Goal: Task Accomplishment & Management: Use online tool/utility

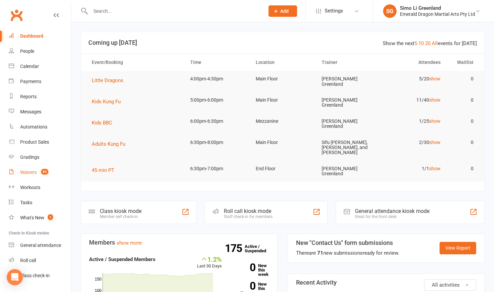
click at [29, 174] on div "Waivers" at bounding box center [28, 171] width 16 height 5
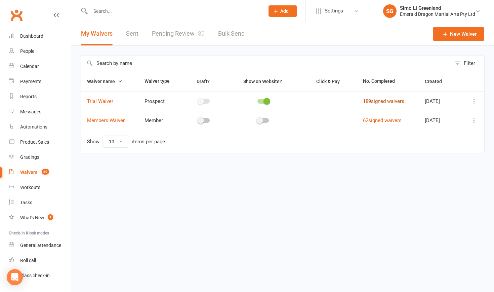
click at [388, 99] on link "189 signed waivers" at bounding box center [383, 101] width 41 height 6
click at [383, 100] on link "189 signed waivers" at bounding box center [383, 101] width 41 height 6
click at [196, 34] on link "Pending Review 89" at bounding box center [178, 33] width 53 height 23
click at [174, 37] on link "Pending Review 89" at bounding box center [178, 33] width 53 height 23
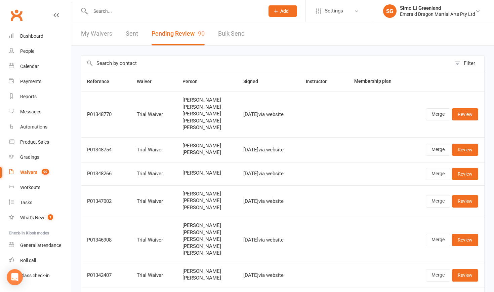
click at [95, 34] on link "My Waivers" at bounding box center [96, 33] width 31 height 23
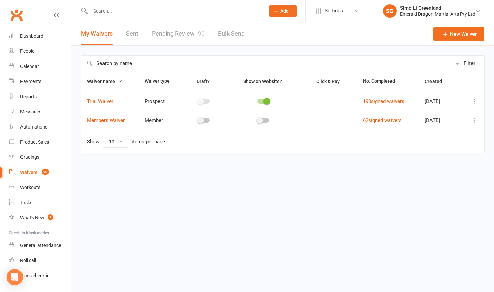
click at [28, 173] on div "Waivers" at bounding box center [28, 171] width 17 height 5
click at [178, 28] on link "Pending Review 90" at bounding box center [178, 33] width 53 height 23
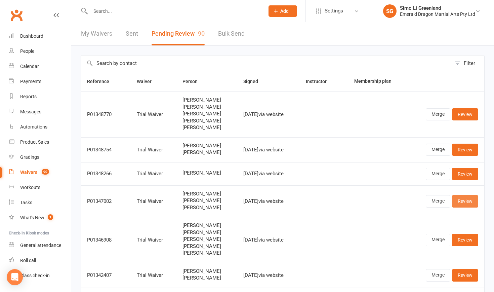
click at [467, 199] on link "Review" at bounding box center [465, 201] width 26 height 12
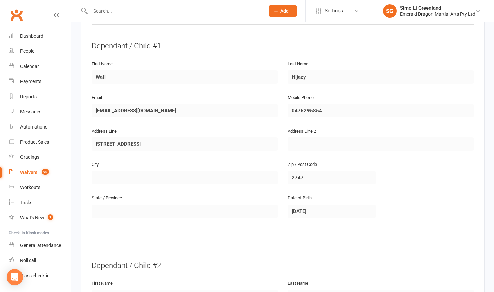
scroll to position [344, 0]
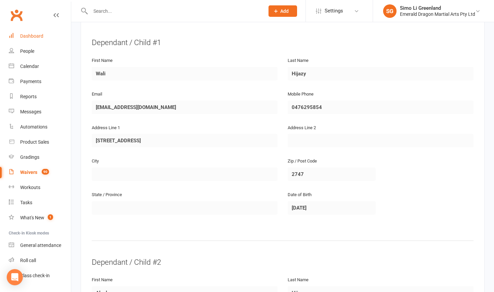
click at [34, 38] on div "Dashboard" at bounding box center [31, 35] width 23 height 5
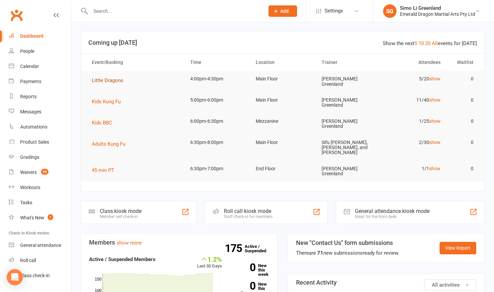
click at [117, 82] on span "Little Dragons" at bounding box center [108, 80] width 32 height 6
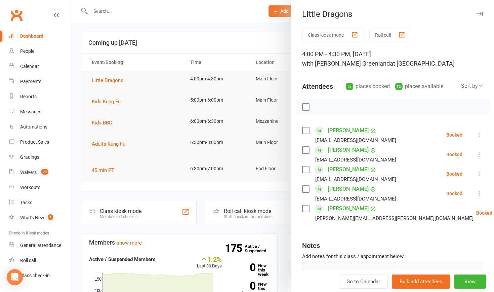
click at [317, 33] on button "Class kiosk mode" at bounding box center [333, 35] width 62 height 12
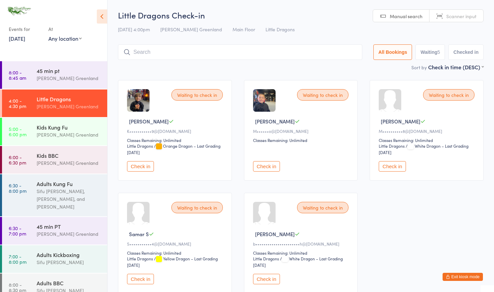
click at [392, 166] on button "Check in" at bounding box center [392, 166] width 27 height 10
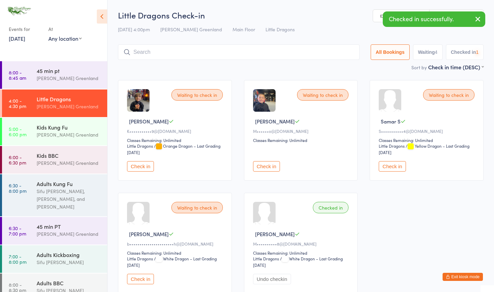
click at [392, 166] on button "Check in" at bounding box center [392, 166] width 27 height 10
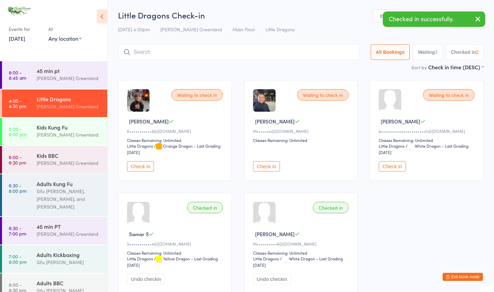
click at [392, 166] on button "Check in" at bounding box center [392, 166] width 27 height 10
click at [233, 54] on input "search" at bounding box center [239, 51] width 242 height 15
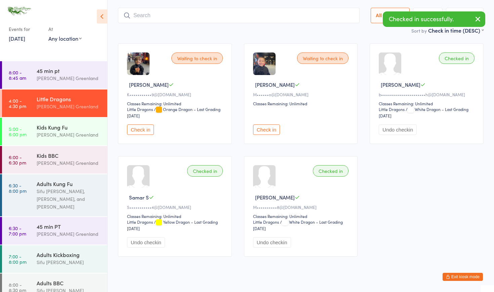
scroll to position [44, 0]
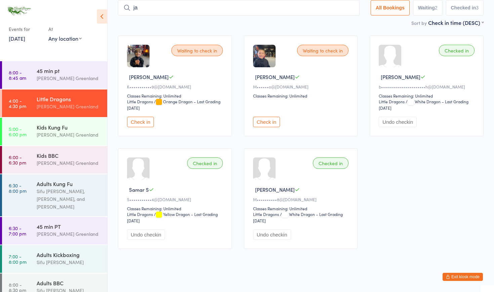
type input "j"
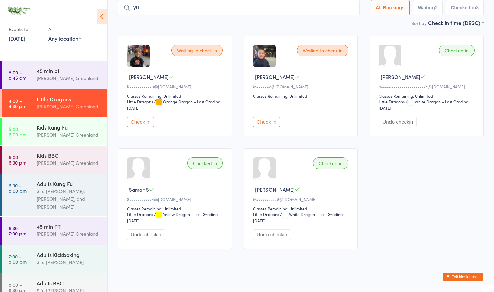
type input "y"
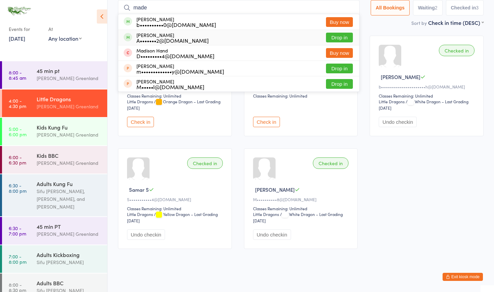
type input "made"
click at [343, 32] on div "Madeleine Ivancu A•••••••2@gmail.com Drop in" at bounding box center [238, 37] width 241 height 15
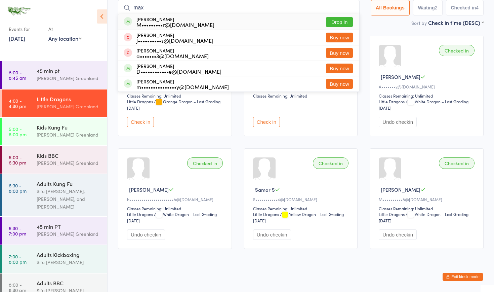
type input "max"
click at [341, 20] on button "Drop in" at bounding box center [339, 22] width 27 height 10
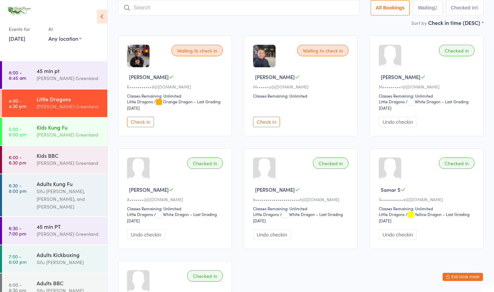
click at [59, 135] on div "[PERSON_NAME] Greenland" at bounding box center [69, 135] width 65 height 8
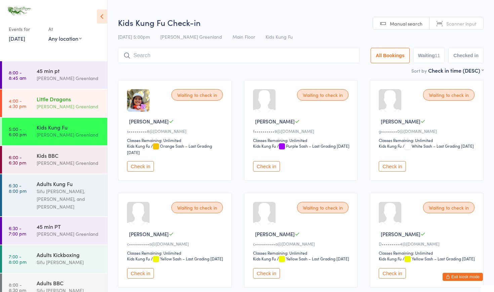
click at [61, 101] on div "Little Dragons" at bounding box center [69, 98] width 65 height 7
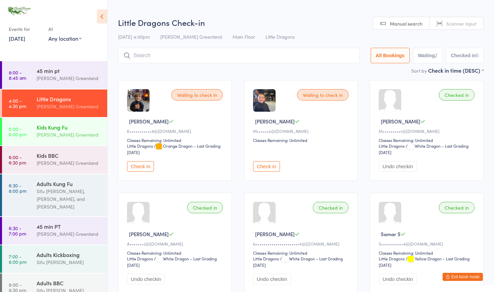
click at [52, 132] on div "Sifu Riley Greenland" at bounding box center [69, 135] width 65 height 8
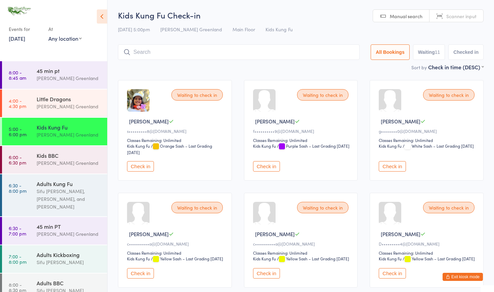
click at [455, 275] on button "Exit kiosk mode" at bounding box center [463, 277] width 40 height 8
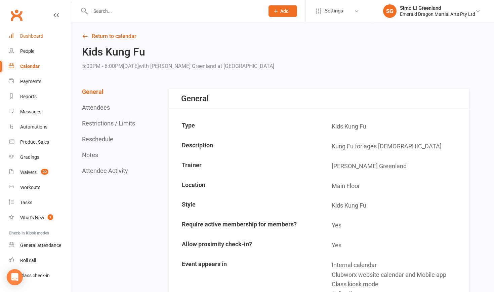
click at [26, 34] on div "Dashboard" at bounding box center [31, 35] width 23 height 5
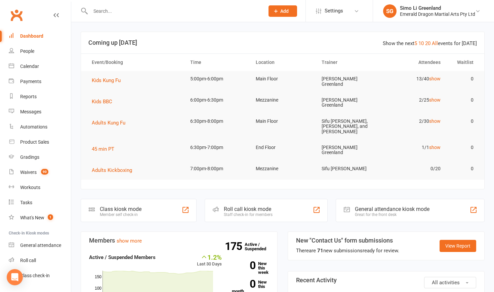
click at [105, 11] on input "text" at bounding box center [173, 10] width 171 height 9
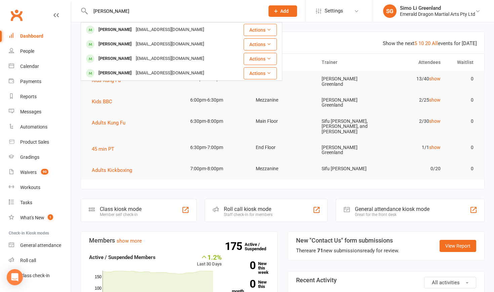
type input "Lucas"
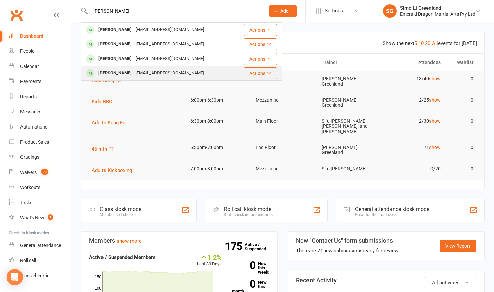
drag, startPoint x: 115, startPoint y: 20, endPoint x: 114, endPoint y: 72, distance: 52.5
click at [114, 72] on div "[PERSON_NAME]" at bounding box center [114, 73] width 37 height 10
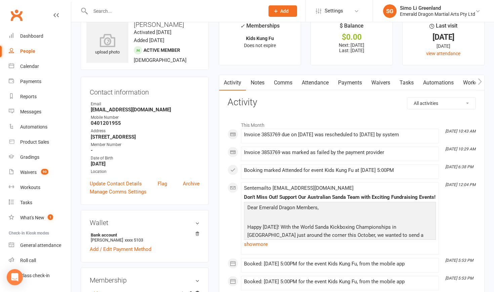
scroll to position [17, 0]
click at [354, 83] on link "Payments" at bounding box center [349, 81] width 33 height 15
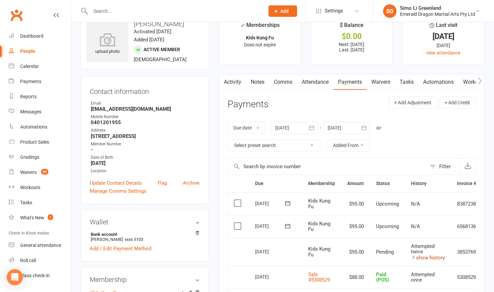
click at [426, 256] on link "show history" at bounding box center [428, 257] width 34 height 6
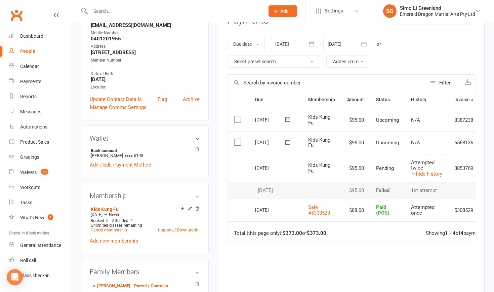
scroll to position [103, 0]
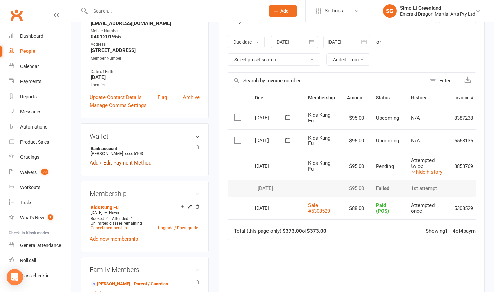
click at [131, 167] on link "Add / Edit Payment Method" at bounding box center [121, 163] width 62 height 8
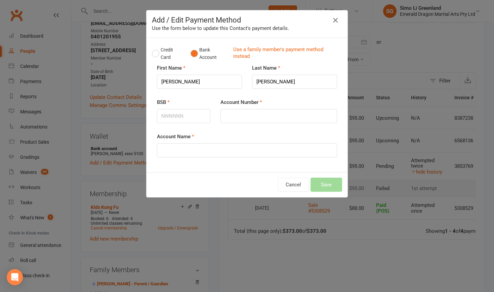
click at [335, 18] on icon "button" at bounding box center [335, 20] width 8 height 8
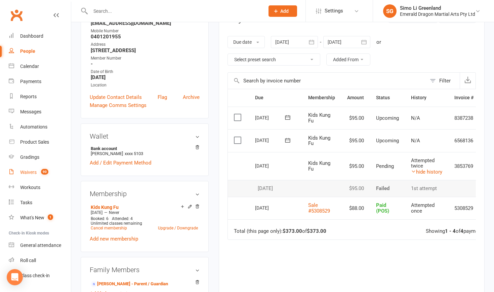
click at [28, 172] on div "Waivers" at bounding box center [28, 171] width 16 height 5
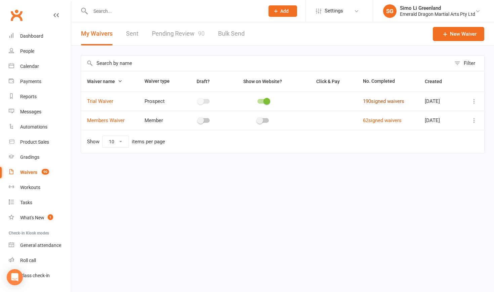
click at [383, 101] on link "190 signed waivers" at bounding box center [383, 101] width 41 height 6
click at [184, 32] on link "Pending Review 90" at bounding box center [178, 33] width 53 height 23
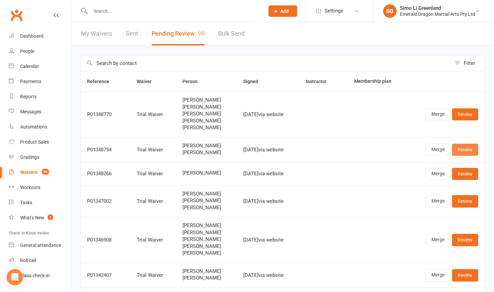
click at [463, 148] on link "Review" at bounding box center [465, 150] width 26 height 12
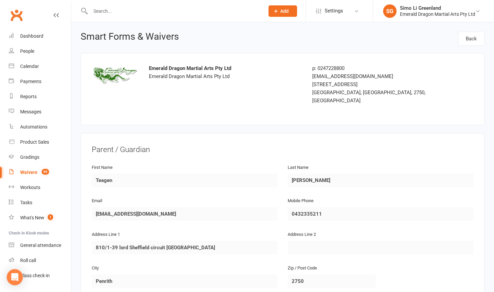
click at [464, 230] on div "Address Line 2" at bounding box center [381, 242] width 186 height 24
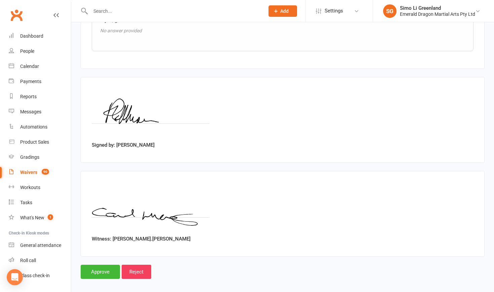
scroll to position [1098, 0]
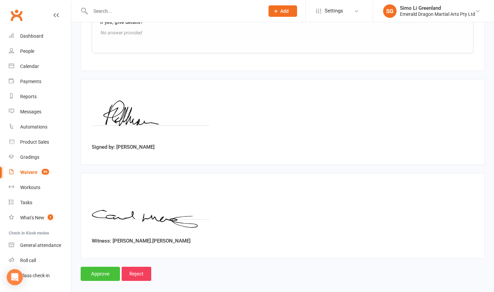
click at [105, 267] on input "Approve" at bounding box center [100, 274] width 39 height 14
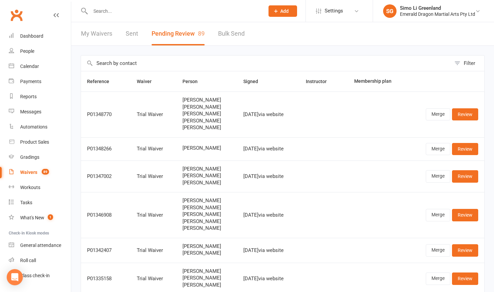
click at [102, 15] on input "text" at bounding box center [173, 10] width 171 height 9
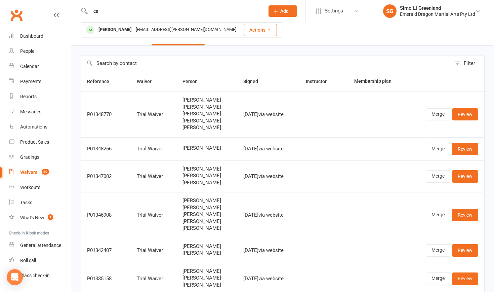
type input "c"
type input "YURALI"
click at [124, 29] on div "Yurali Hollingworth" at bounding box center [114, 30] width 37 height 10
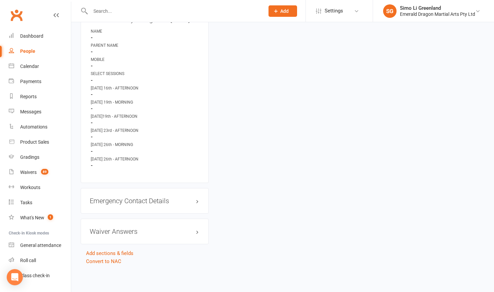
scroll to position [400, 0]
click at [157, 197] on h3 "Emergency Contact Details edit" at bounding box center [145, 200] width 110 height 7
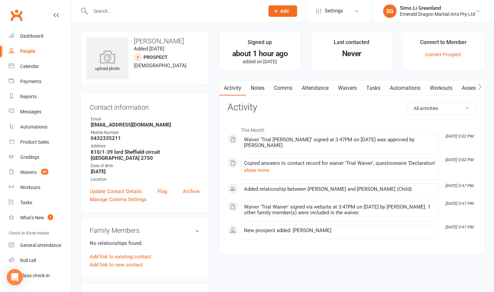
scroll to position [0, 0]
click at [440, 52] on link "Convert Prospect" at bounding box center [443, 54] width 36 height 5
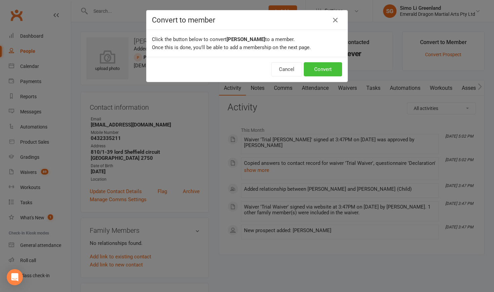
click at [324, 70] on button "Convert" at bounding box center [323, 69] width 38 height 14
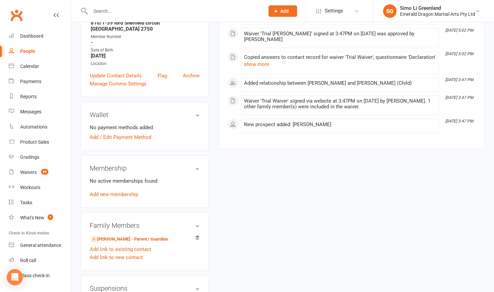
scroll to position [132, 0]
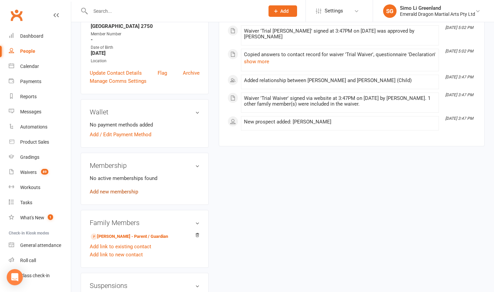
click at [119, 191] on link "Add new membership" at bounding box center [114, 192] width 48 height 6
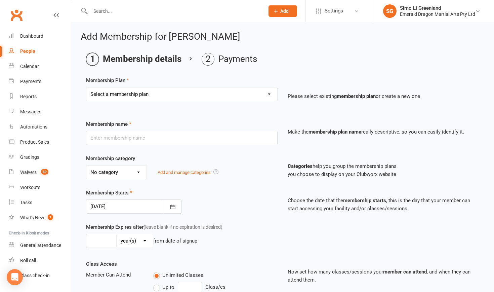
select select "0"
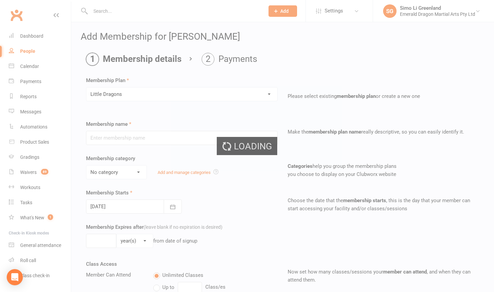
type input "Little Dragons"
select select "1"
type input "0"
type input "2"
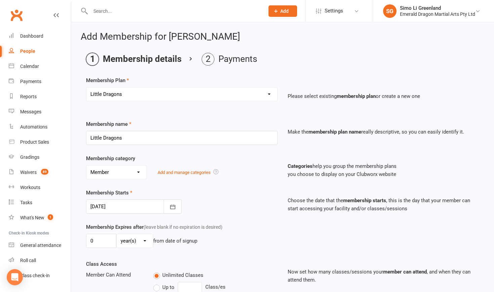
click at [230, 221] on div "Membership Starts 11 Sep 2025 September 2025 Sun Mon Tue Wed Thu Fri Sat 36 31 …" at bounding box center [282, 206] width 403 height 34
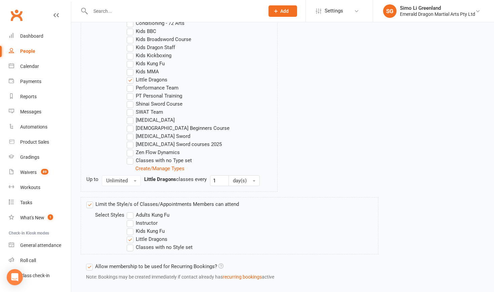
scroll to position [473, 0]
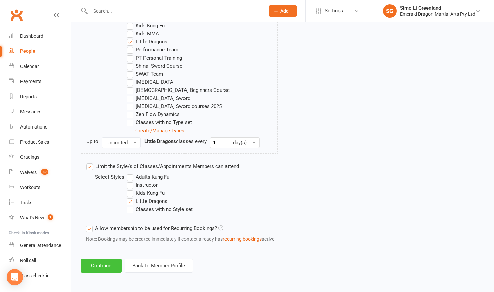
click at [101, 258] on button "Continue" at bounding box center [101, 265] width 41 height 14
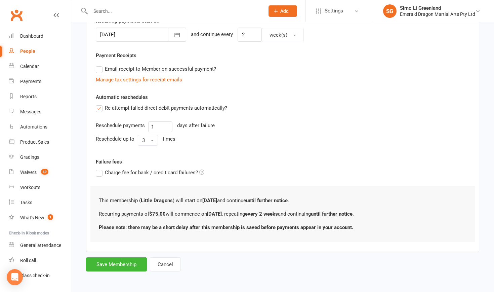
scroll to position [0, 0]
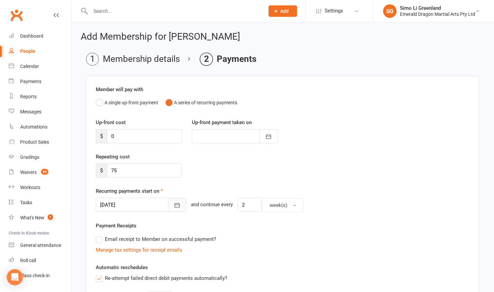
click at [174, 205] on icon "button" at bounding box center [177, 205] width 7 height 7
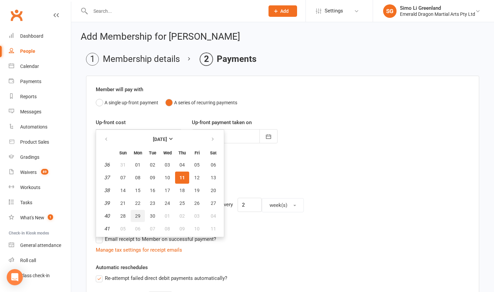
click at [135, 215] on span "29" at bounding box center [137, 215] width 5 height 5
type input "29 Sep 2025"
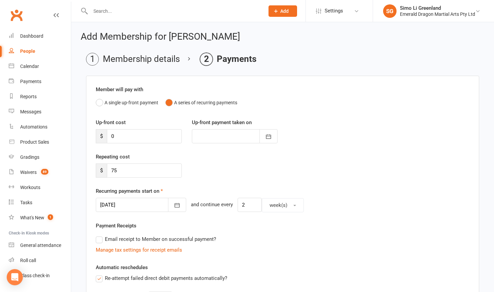
click at [260, 233] on div "Email receipt to Member on successful payment?" at bounding box center [279, 238] width 379 height 13
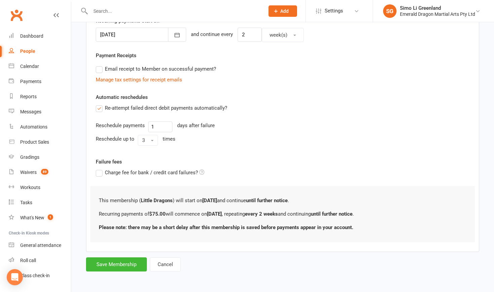
scroll to position [175, 0]
click at [122, 260] on button "Save Membership" at bounding box center [116, 264] width 61 height 14
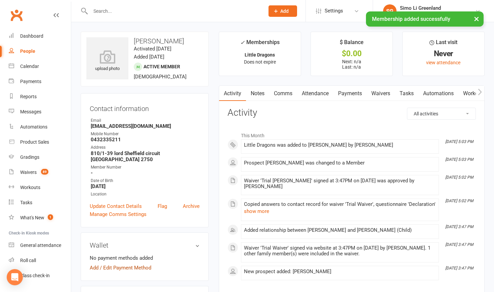
click at [132, 267] on link "Add / Edit Payment Method" at bounding box center [121, 268] width 62 height 8
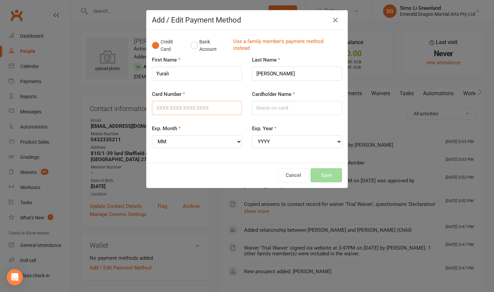
click at [175, 106] on input "Card Number" at bounding box center [197, 108] width 90 height 14
type input "5217293023453870"
click at [276, 113] on input "Cardholder Name" at bounding box center [297, 108] width 90 height 14
type input "CAROL HICKEY"
select select "01"
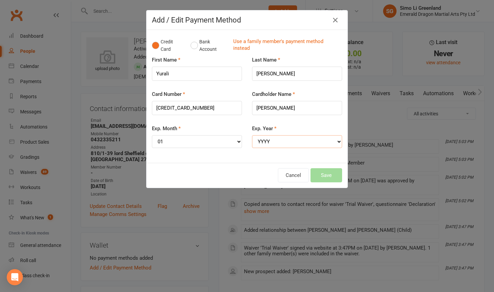
select select "2029"
click at [325, 172] on button "Save" at bounding box center [327, 175] width 32 height 14
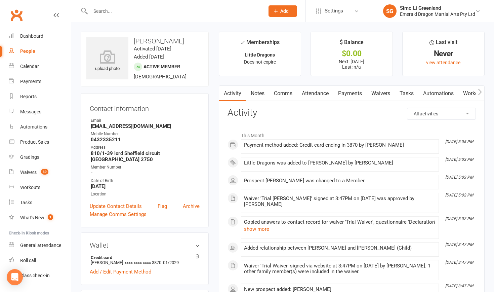
click at [350, 90] on link "Payments" at bounding box center [349, 93] width 33 height 15
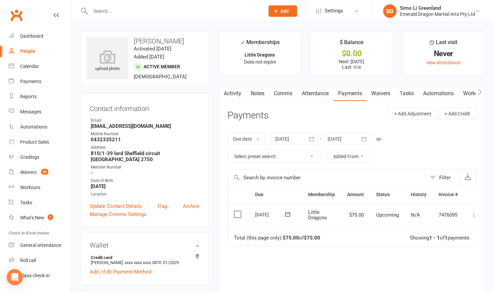
click at [214, 268] on main "✓ Memberships Little Dragons Does not expire $ Balance $0.00 Next: 29 Sep 2025 …" at bounding box center [352, 191] width 276 height 319
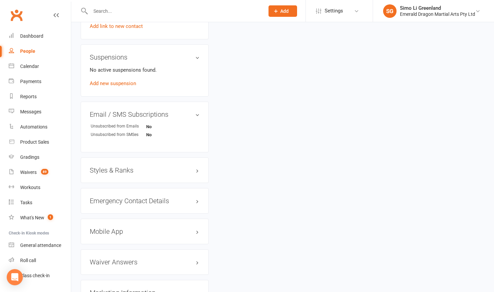
scroll to position [451, 0]
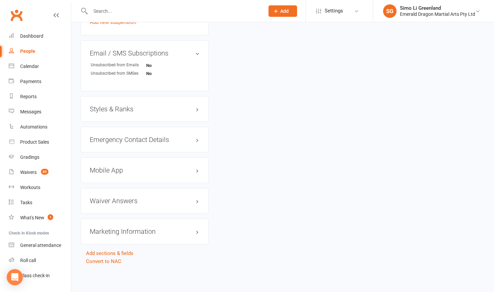
click at [134, 105] on h3 "Styles & Ranks" at bounding box center [145, 108] width 110 height 7
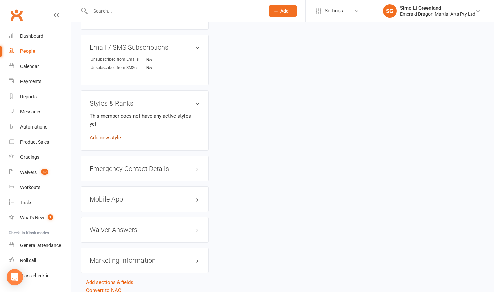
click at [117, 134] on link "Add new style" at bounding box center [105, 137] width 31 height 6
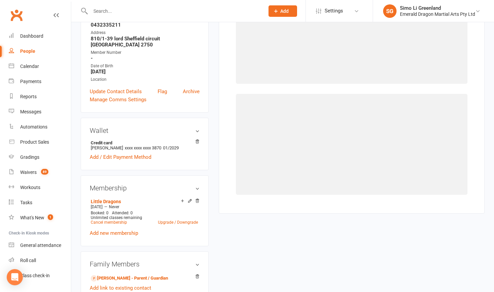
scroll to position [51, 0]
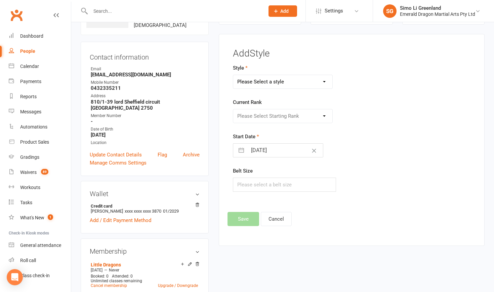
select select "3111"
select select "34646"
click at [242, 219] on button "Save" at bounding box center [244, 219] width 32 height 14
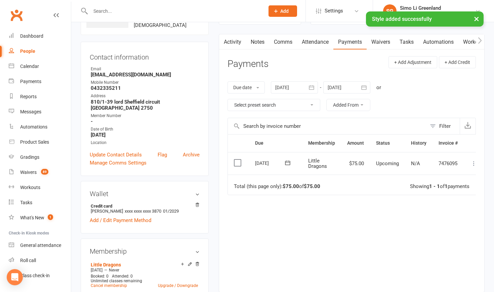
click at [214, 229] on main "✓ Memberships Little Dragons Does not expire $ Balance $0.00 Next: 29 Sep 2025 …" at bounding box center [352, 139] width 276 height 319
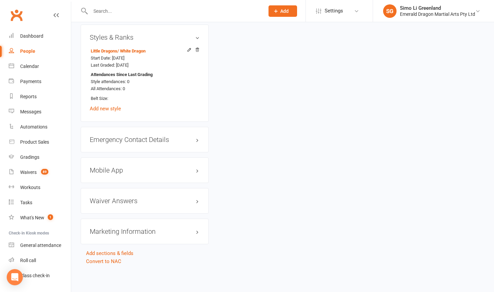
scroll to position [520, 0]
click at [34, 37] on div "Dashboard" at bounding box center [31, 35] width 23 height 5
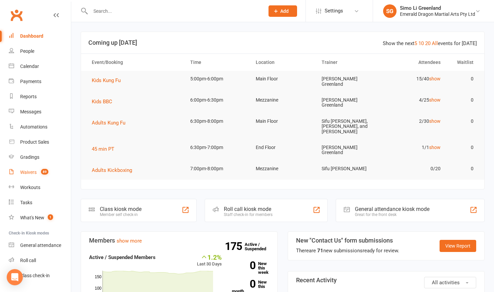
click at [27, 171] on div "Waivers" at bounding box center [28, 171] width 16 height 5
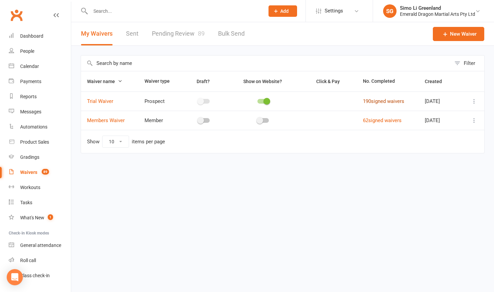
click at [380, 98] on link "190 signed waivers" at bounding box center [383, 101] width 41 height 6
click at [186, 29] on link "Pending Review 89" at bounding box center [178, 33] width 53 height 23
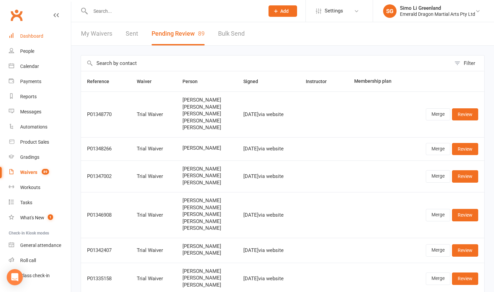
click at [24, 36] on div "Dashboard" at bounding box center [31, 35] width 23 height 5
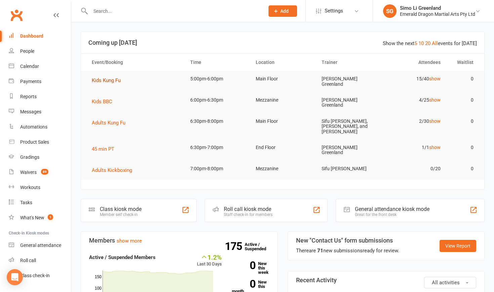
click at [112, 78] on span "Kids Kung Fu" at bounding box center [106, 80] width 29 height 6
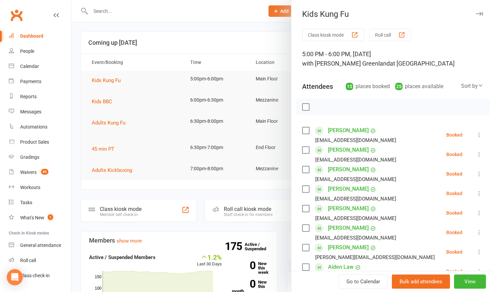
click at [324, 33] on button "Class kiosk mode" at bounding box center [333, 35] width 62 height 12
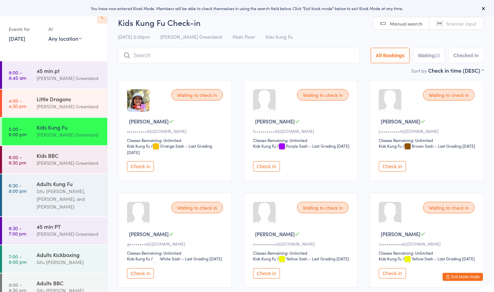
click at [141, 164] on button "Check in" at bounding box center [140, 166] width 27 height 10
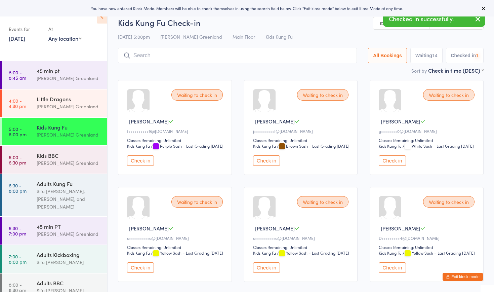
click at [141, 164] on button "Check in" at bounding box center [140, 160] width 27 height 10
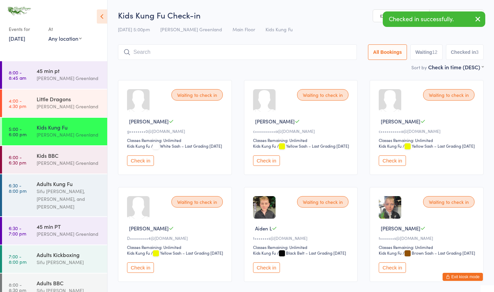
click at [141, 164] on button "Check in" at bounding box center [140, 160] width 27 height 10
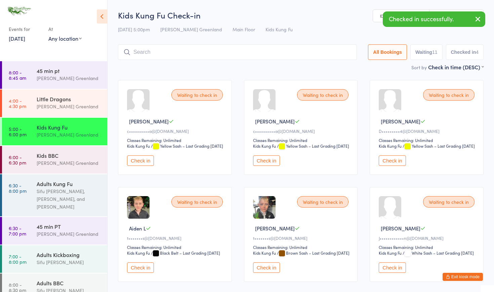
click at [141, 164] on button "Check in" at bounding box center [140, 160] width 27 height 10
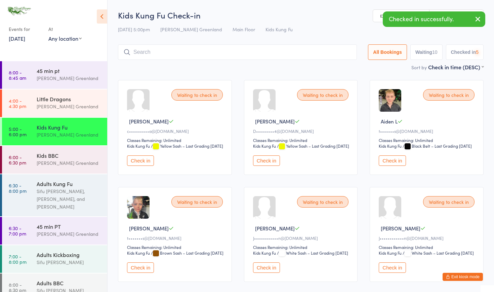
click at [141, 164] on button "Check in" at bounding box center [140, 160] width 27 height 10
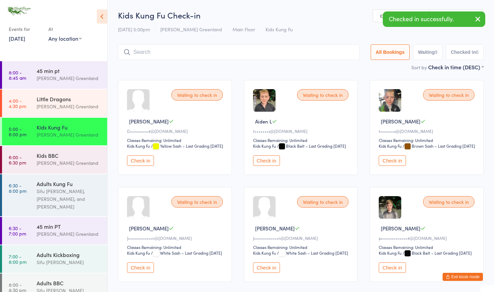
click at [267, 166] on button "Check in" at bounding box center [266, 160] width 27 height 10
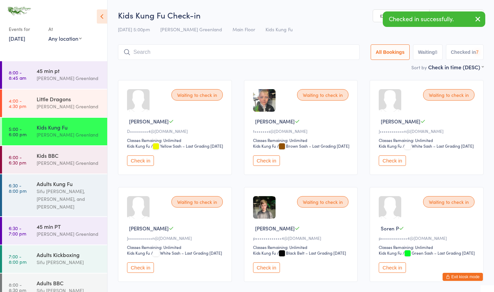
click at [267, 166] on button "Check in" at bounding box center [266, 160] width 27 height 10
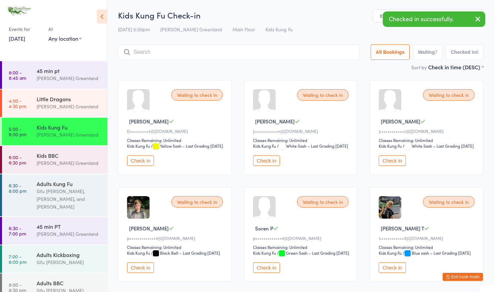
click at [140, 273] on button "Check in" at bounding box center [140, 267] width 27 height 10
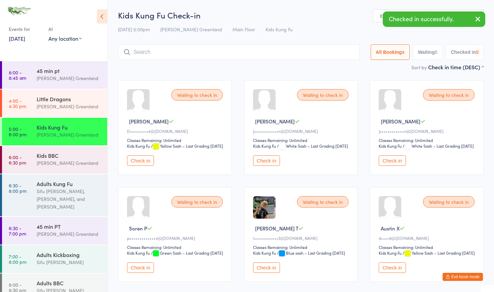
click at [140, 273] on button "Check in" at bounding box center [140, 267] width 27 height 10
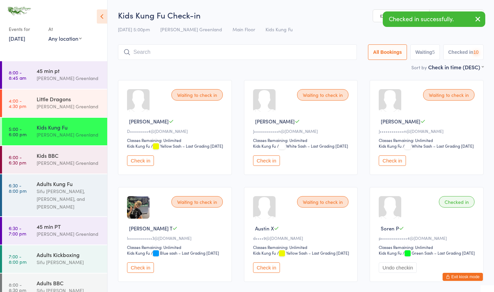
click at [140, 273] on button "Check in" at bounding box center [140, 267] width 27 height 10
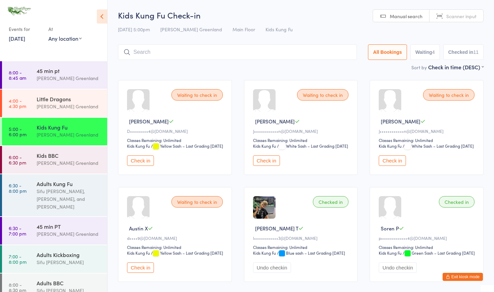
click at [147, 55] on input "search" at bounding box center [237, 51] width 239 height 15
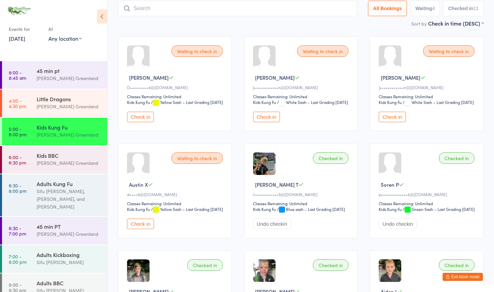
scroll to position [44, 0]
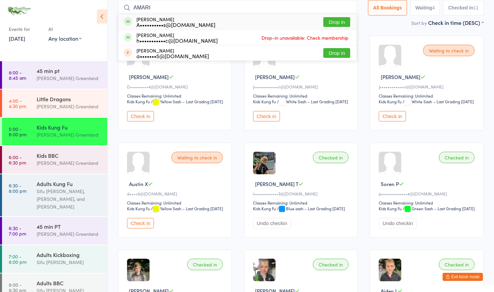
type input "AMARI"
click at [337, 20] on button "Drop in" at bounding box center [336, 22] width 27 height 10
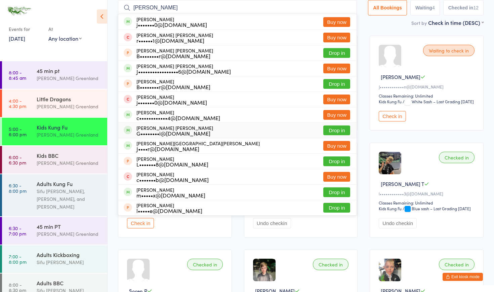
type input "COOPER"
click at [327, 130] on button "Drop in" at bounding box center [336, 130] width 27 height 10
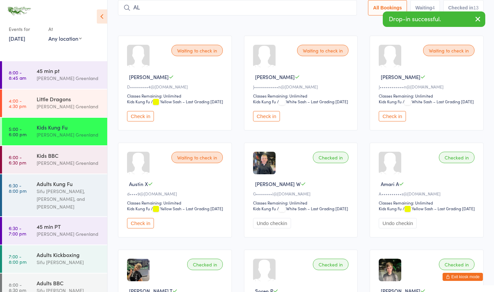
type input "A"
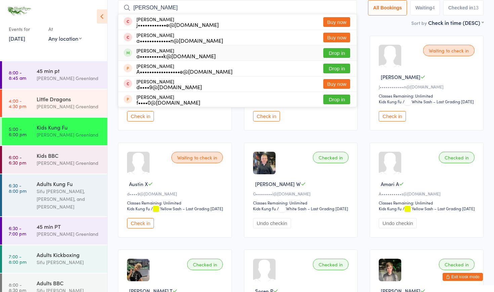
type input "ALEX"
click at [333, 52] on button "Drop in" at bounding box center [336, 53] width 27 height 10
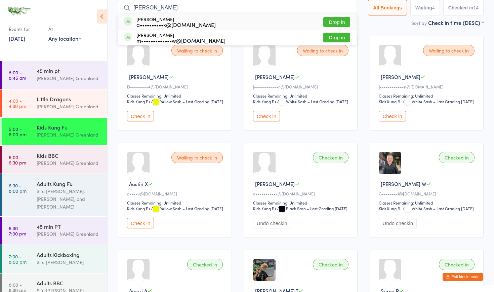
type input "XAVIER"
click at [335, 19] on button "Drop in" at bounding box center [336, 22] width 27 height 10
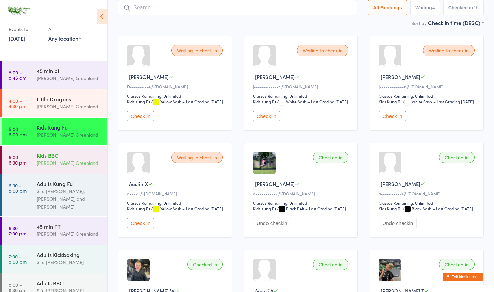
click at [68, 163] on div "[PERSON_NAME] Greenland" at bounding box center [69, 163] width 65 height 8
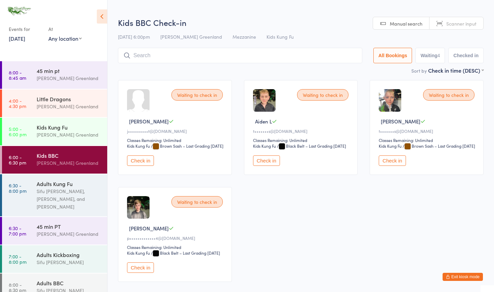
click at [145, 166] on button "Check in" at bounding box center [140, 160] width 27 height 10
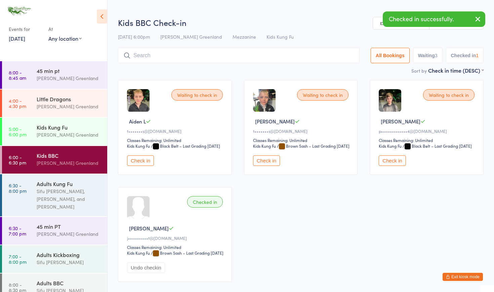
click at [145, 166] on button "Check in" at bounding box center [140, 160] width 27 height 10
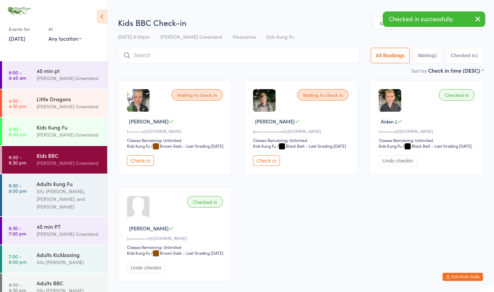
click at [145, 166] on button "Check in" at bounding box center [140, 160] width 27 height 10
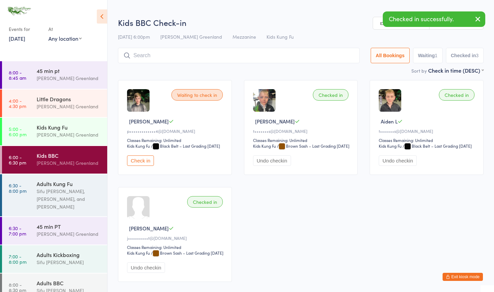
click at [145, 166] on button "Check in" at bounding box center [140, 160] width 27 height 10
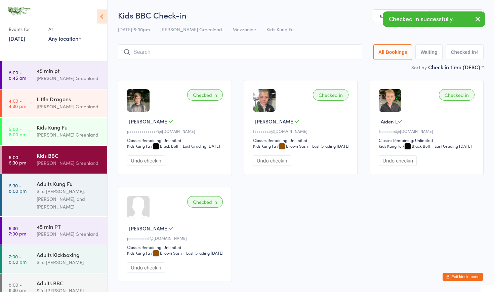
click at [157, 53] on input "search" at bounding box center [240, 51] width 244 height 15
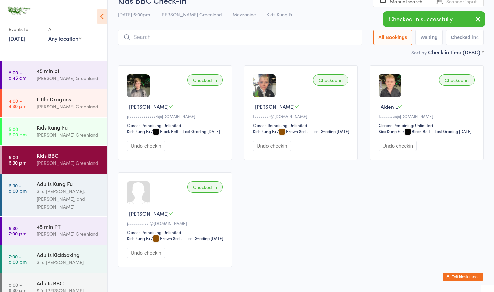
scroll to position [44, 0]
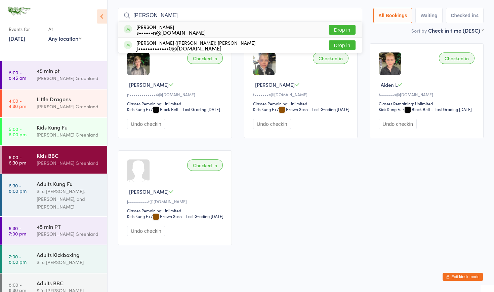
type input "JARED"
click at [347, 25] on button "Drop in" at bounding box center [342, 30] width 27 height 10
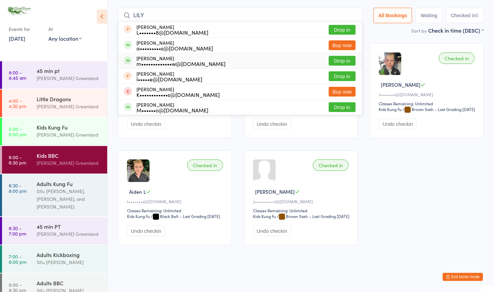
type input "LILY"
click at [334, 56] on button "Drop in" at bounding box center [342, 61] width 27 height 10
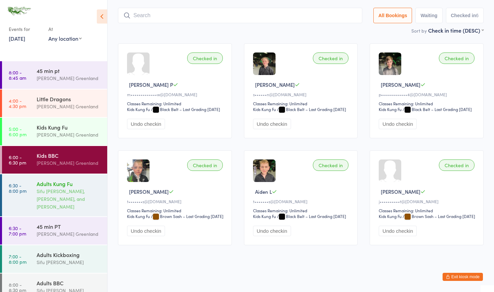
click at [59, 192] on div "Sifu [PERSON_NAME], [PERSON_NAME], and [PERSON_NAME]" at bounding box center [69, 198] width 65 height 23
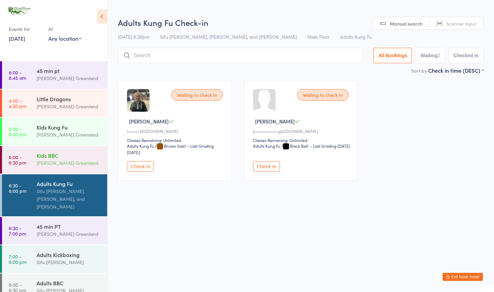
click at [60, 162] on div "[PERSON_NAME] Greenland" at bounding box center [69, 163] width 65 height 8
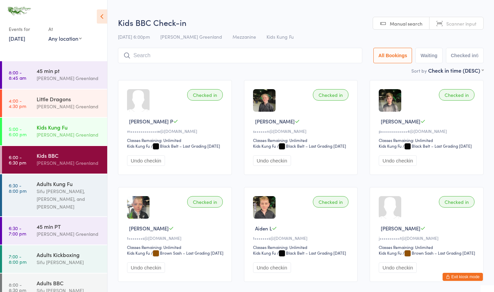
click at [54, 130] on div "Kids Kung Fu" at bounding box center [69, 126] width 65 height 7
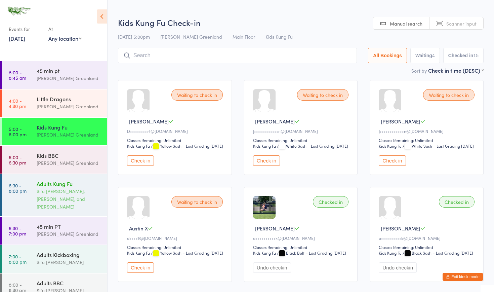
click at [46, 185] on div "Adults Kung Fu" at bounding box center [69, 183] width 65 height 7
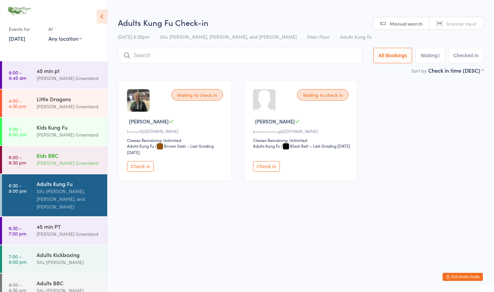
click at [50, 159] on div "[PERSON_NAME] Greenland" at bounding box center [69, 163] width 65 height 8
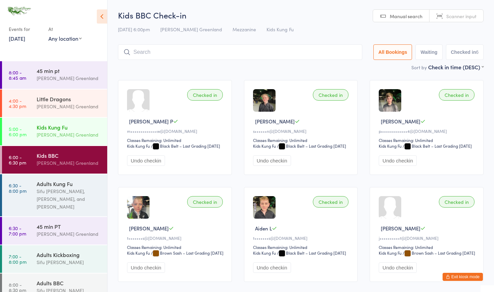
click at [35, 134] on link "5:00 - 6:00 pm Kids Kung Fu Sifu Riley Greenland" at bounding box center [54, 132] width 105 height 28
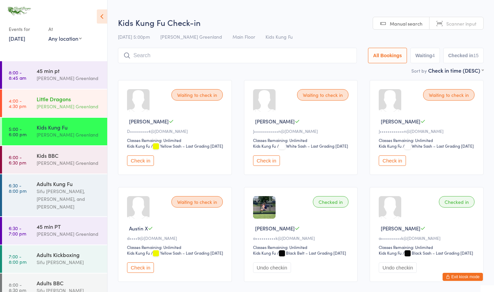
click at [54, 107] on div "[PERSON_NAME] Greenland" at bounding box center [69, 107] width 65 height 8
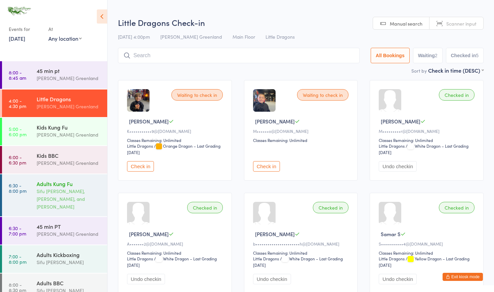
click at [57, 195] on div "Sifu [PERSON_NAME], [PERSON_NAME], and [PERSON_NAME]" at bounding box center [69, 198] width 65 height 23
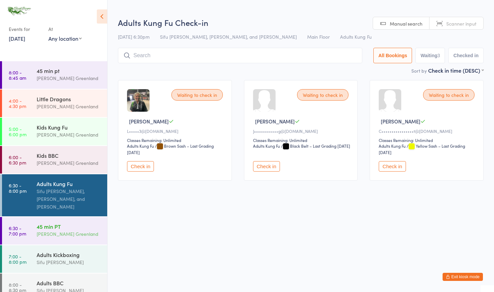
click at [57, 237] on div "[PERSON_NAME] Greenland" at bounding box center [69, 234] width 65 height 8
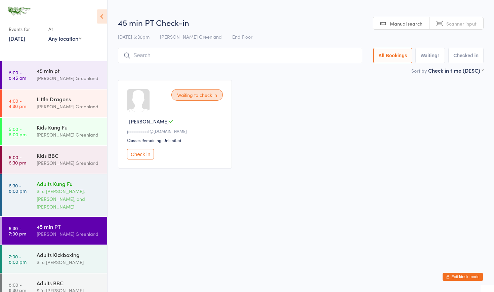
click at [62, 205] on div "Sifu [PERSON_NAME], [PERSON_NAME], and [PERSON_NAME]" at bounding box center [69, 198] width 65 height 23
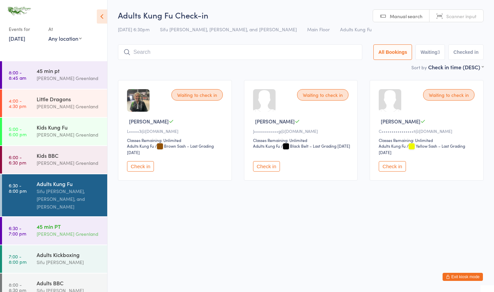
click at [44, 231] on div "[PERSON_NAME] Greenland" at bounding box center [69, 234] width 65 height 8
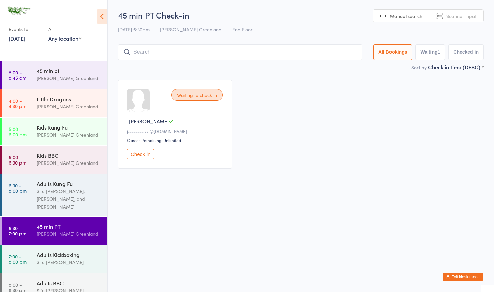
click at [468, 279] on button "Exit kiosk mode" at bounding box center [463, 277] width 40 height 8
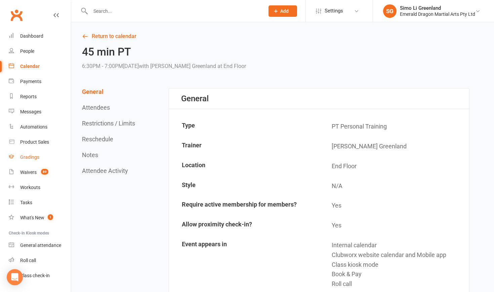
click at [27, 156] on div "Gradings" at bounding box center [29, 156] width 19 height 5
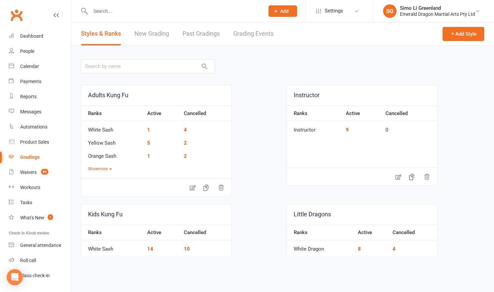
click at [256, 30] on link "Grading Events" at bounding box center [253, 33] width 40 height 23
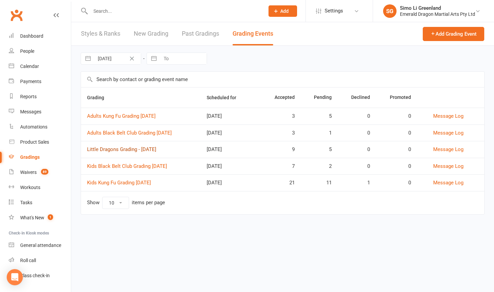
click at [129, 150] on link "Little Dragons Grading - [DATE]" at bounding box center [121, 149] width 69 height 6
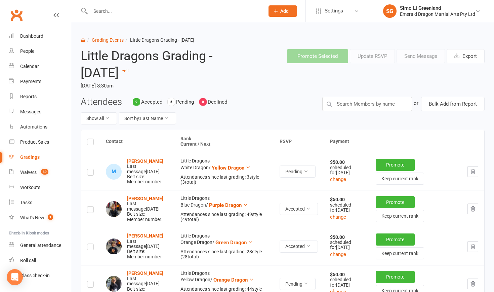
click at [463, 225] on td at bounding box center [473, 208] width 23 height 37
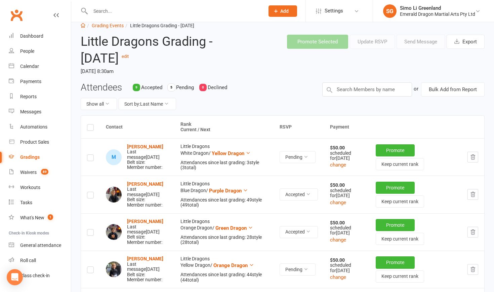
scroll to position [3, 0]
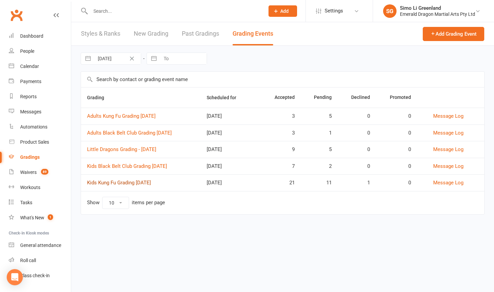
click at [140, 181] on link "Kids Kung Fu Grading [DATE]" at bounding box center [119, 182] width 64 height 6
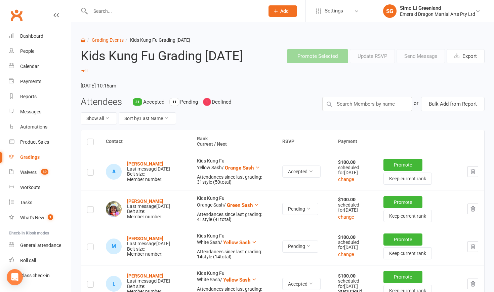
click at [328, 225] on td "Pending" at bounding box center [304, 208] width 56 height 37
click at [30, 37] on div "Dashboard" at bounding box center [31, 35] width 23 height 5
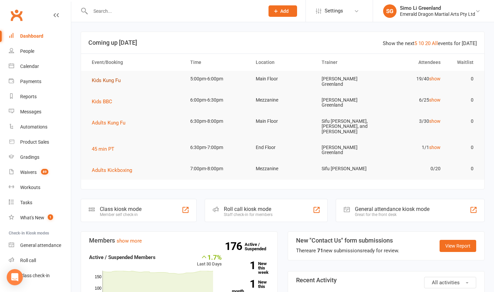
click at [102, 79] on span "Kids Kung Fu" at bounding box center [106, 80] width 29 height 6
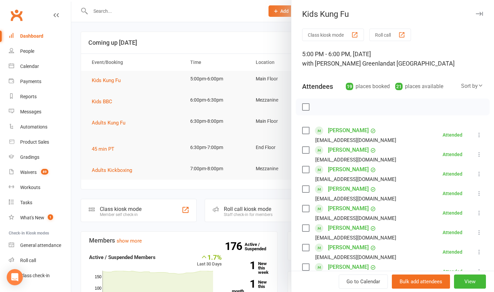
click at [339, 33] on button "Class kiosk mode" at bounding box center [333, 35] width 62 height 12
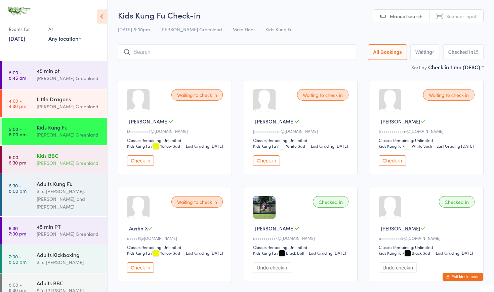
click at [45, 159] on div "[PERSON_NAME] Greenland" at bounding box center [69, 163] width 65 height 8
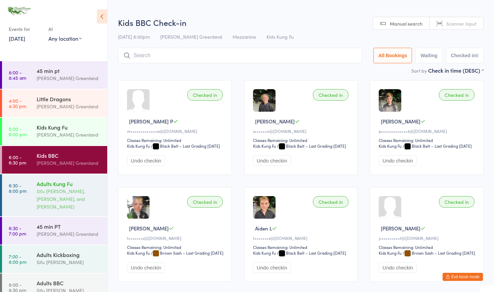
click at [50, 188] on div "Sifu [PERSON_NAME], [PERSON_NAME], and [PERSON_NAME]" at bounding box center [69, 198] width 65 height 23
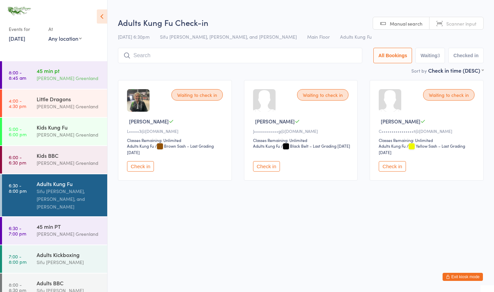
click at [67, 78] on div "[PERSON_NAME] Greenland" at bounding box center [69, 78] width 65 height 8
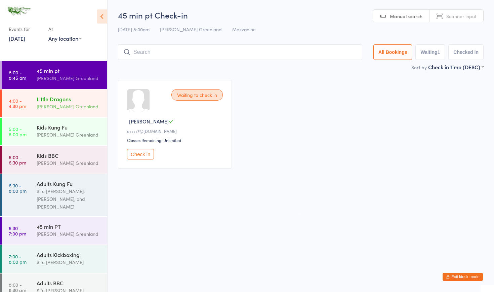
click at [51, 107] on div "[PERSON_NAME] Greenland" at bounding box center [69, 107] width 65 height 8
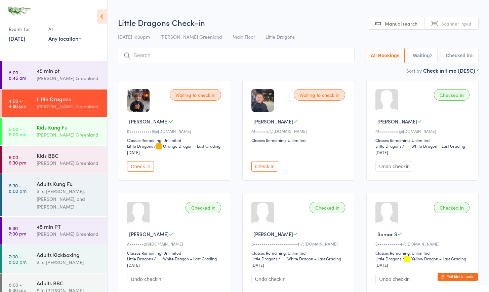
click at [68, 130] on div "Kids Kung Fu" at bounding box center [69, 126] width 65 height 7
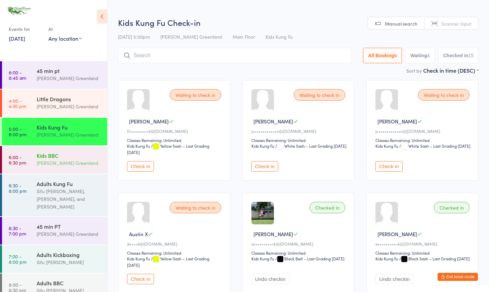
click at [70, 161] on div "[PERSON_NAME] Greenland" at bounding box center [69, 163] width 65 height 8
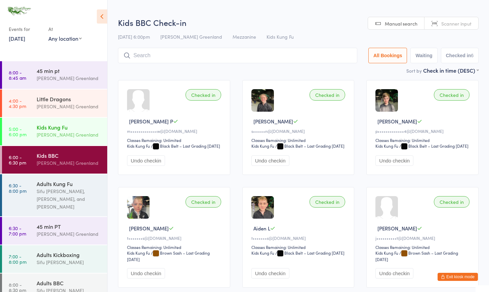
click at [54, 126] on div "Kids Kung Fu" at bounding box center [69, 126] width 65 height 7
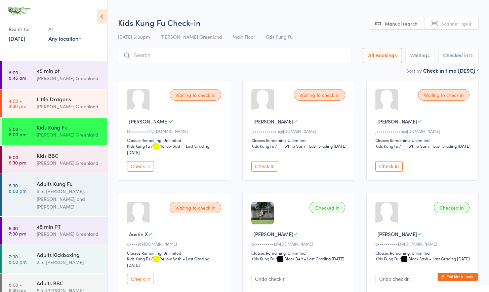
click at [470, 276] on button "Exit kiosk mode" at bounding box center [458, 277] width 40 height 8
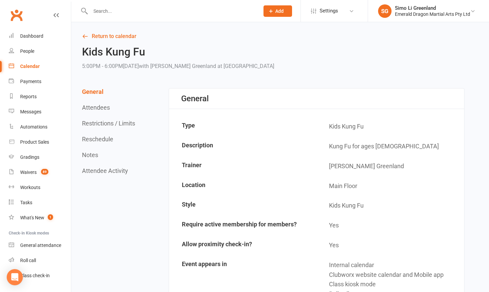
click at [116, 12] on input "text" at bounding box center [171, 10] width 166 height 9
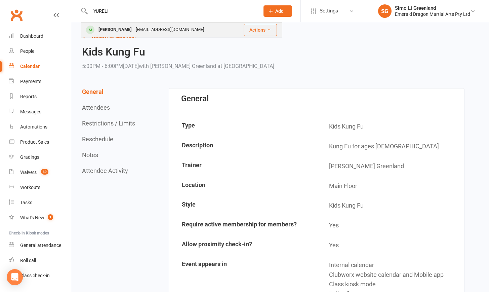
type input "YURELI"
click at [118, 28] on div "[PERSON_NAME]" at bounding box center [114, 30] width 37 height 10
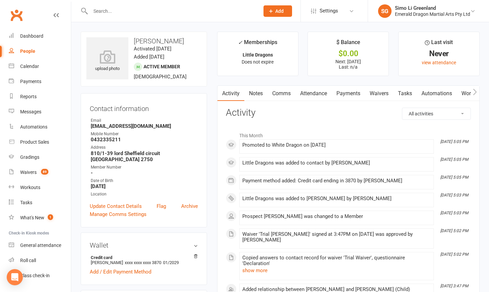
click at [355, 92] on link "Payments" at bounding box center [348, 93] width 33 height 15
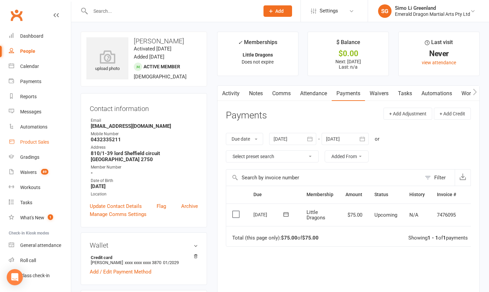
click at [27, 139] on div "Product Sales" at bounding box center [34, 141] width 29 height 5
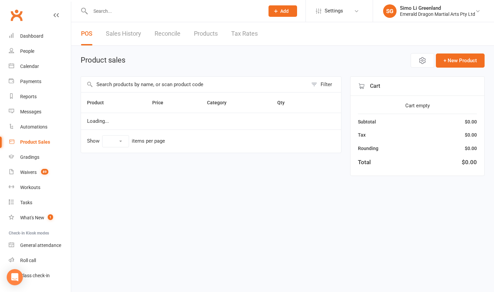
select select "10"
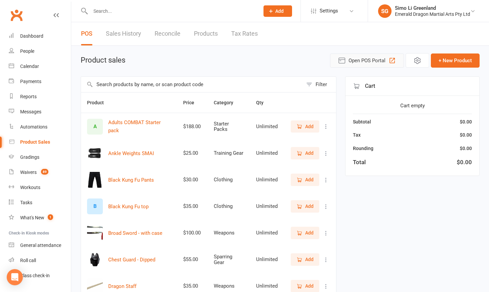
click at [360, 56] on button "Open POS Portal" at bounding box center [367, 60] width 74 height 14
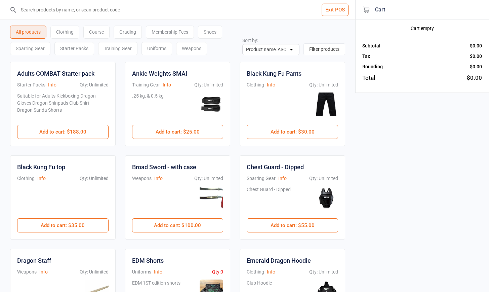
click at [80, 17] on input "search" at bounding box center [181, 9] width 328 height 19
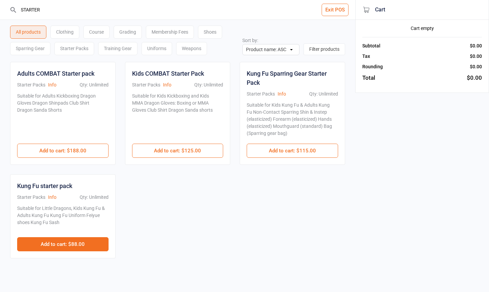
type input "STARTER"
click at [59, 245] on button "Add to cart : $88.00" at bounding box center [62, 244] width 91 height 14
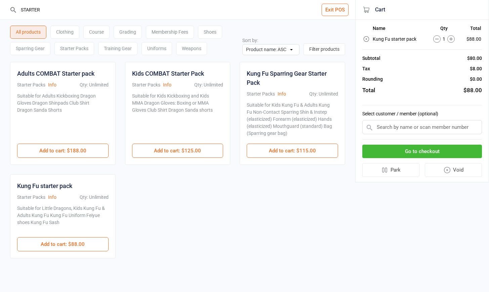
click at [414, 121] on input "text" at bounding box center [422, 127] width 120 height 14
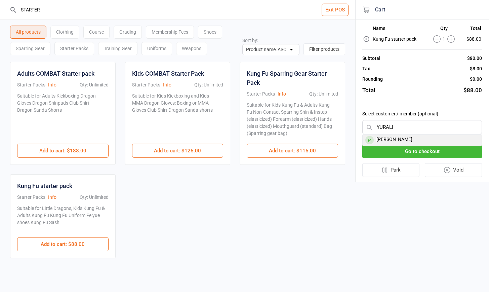
type input "YURALI"
click at [415, 136] on div "Yurali Hollingworth" at bounding box center [422, 139] width 119 height 11
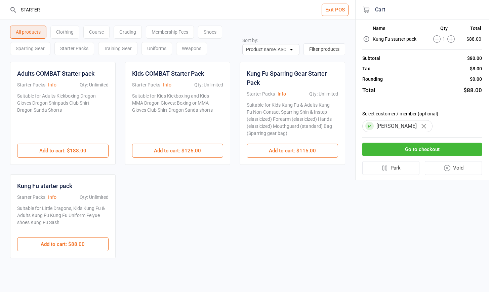
click at [412, 146] on button "Go to checkout" at bounding box center [422, 150] width 120 height 14
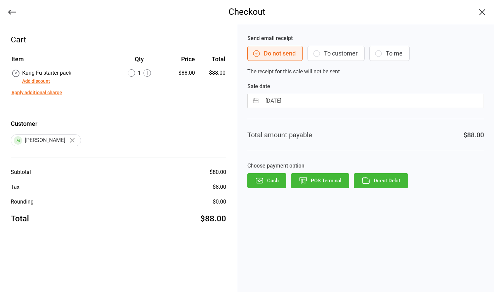
click at [319, 180] on button "POS Terminal" at bounding box center [320, 180] width 58 height 15
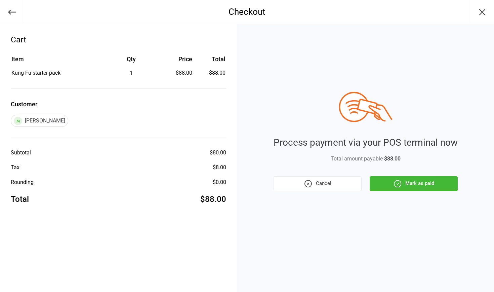
click at [415, 181] on button "Mark as paid" at bounding box center [414, 183] width 88 height 15
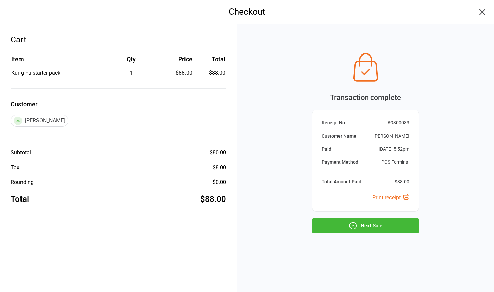
click at [364, 225] on button "Next Sale" at bounding box center [365, 225] width 107 height 15
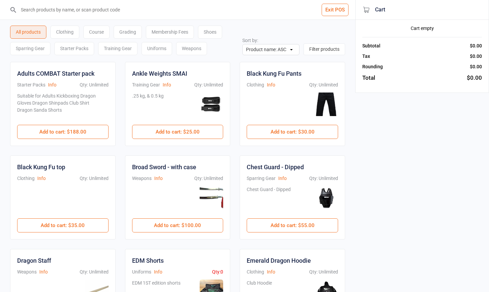
click at [322, 5] on button "Exit POS" at bounding box center [335, 10] width 27 height 12
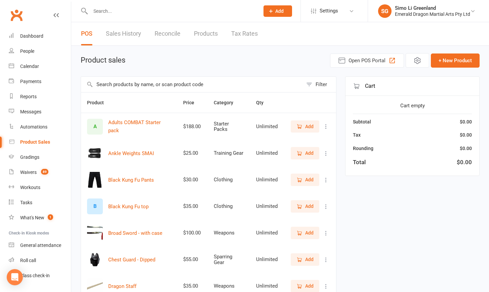
click at [121, 32] on link "Sales History" at bounding box center [123, 33] width 35 height 23
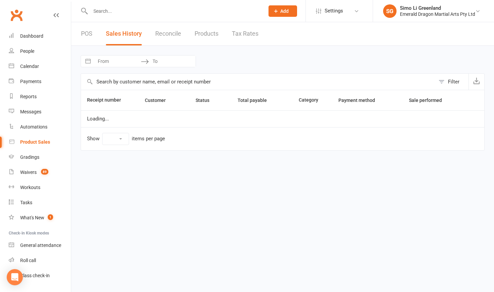
select select "100"
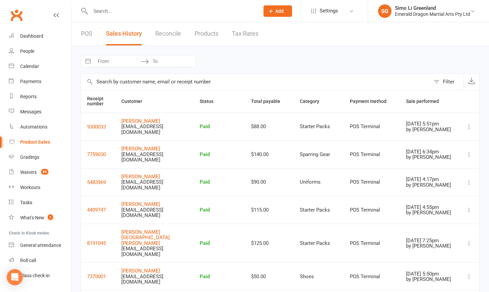
click at [112, 11] on input "text" at bounding box center [171, 10] width 166 height 9
click at [38, 145] on link "Product Sales" at bounding box center [40, 141] width 62 height 15
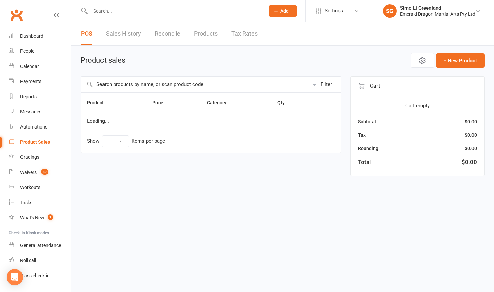
select select "10"
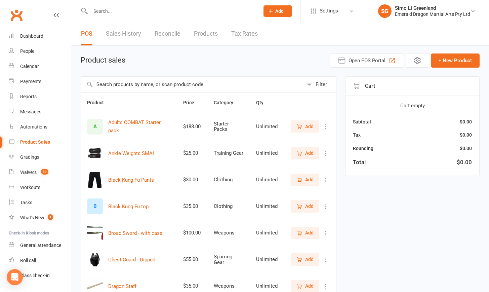
click at [146, 84] on input "text" at bounding box center [192, 84] width 222 height 15
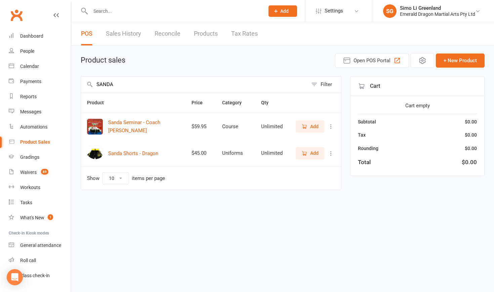
type input "SANDA"
click at [303, 152] on icon "button" at bounding box center [305, 153] width 6 height 6
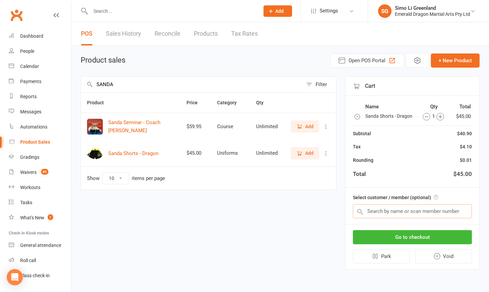
click at [372, 208] on input "text" at bounding box center [412, 211] width 119 height 14
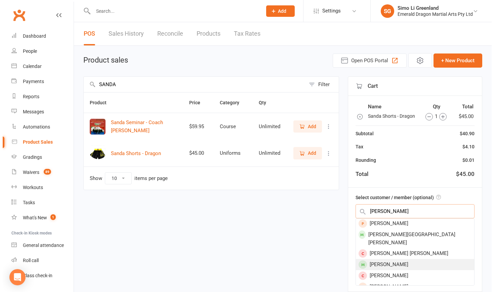
scroll to position [10, 0]
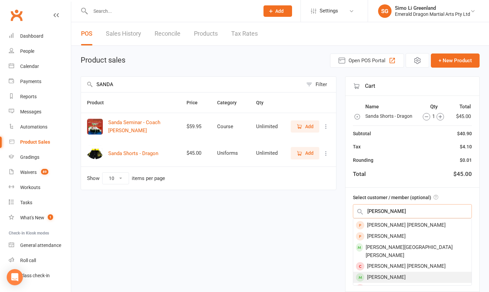
type input "COOPER"
click at [398, 272] on div "Cooper Gilbert" at bounding box center [412, 277] width 118 height 11
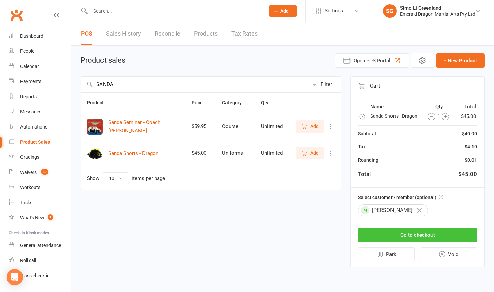
click at [407, 233] on button "Go to checkout" at bounding box center [417, 235] width 119 height 14
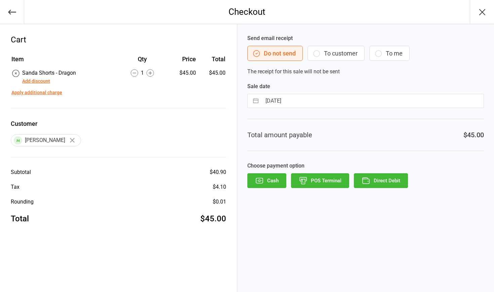
click at [316, 96] on input "[DATE]" at bounding box center [373, 100] width 222 height 13
select select "7"
select select "2025"
select select "8"
select select "2025"
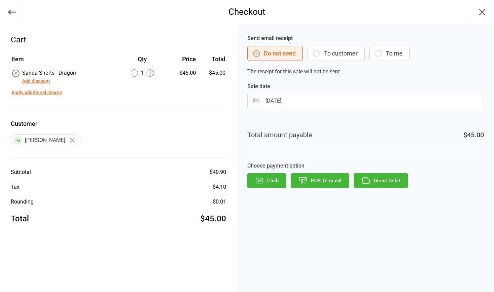
select select "9"
select select "2025"
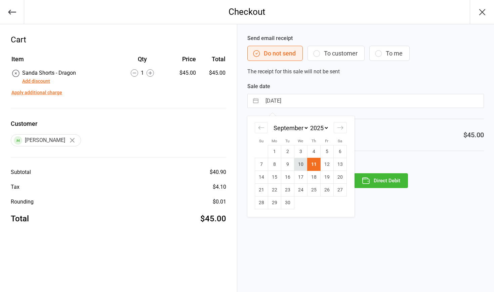
click at [301, 166] on td "10" at bounding box center [300, 164] width 13 height 13
type input "10 Sep 2025"
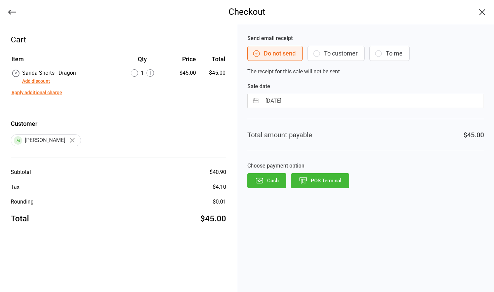
click at [327, 183] on button "POS Terminal" at bounding box center [320, 180] width 58 height 15
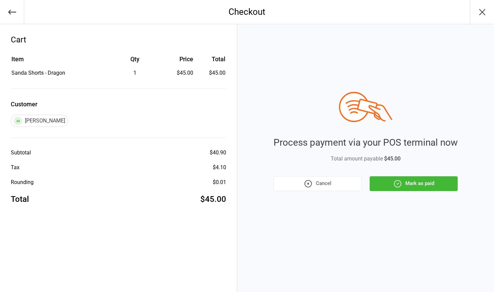
click at [412, 183] on button "Mark as paid" at bounding box center [414, 183] width 88 height 15
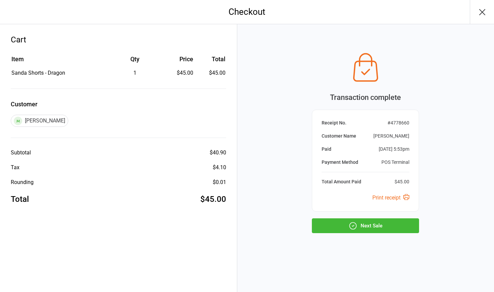
click at [364, 228] on button "Next Sale" at bounding box center [365, 225] width 107 height 15
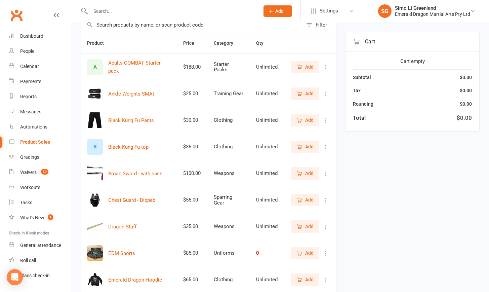
scroll to position [145, 0]
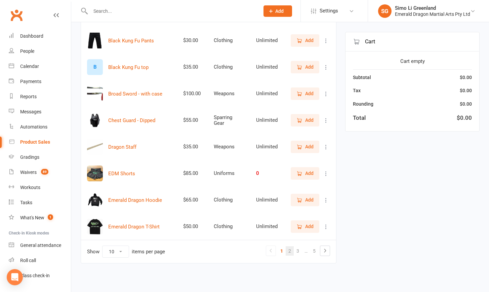
click at [286, 247] on link "2" at bounding box center [290, 250] width 8 height 9
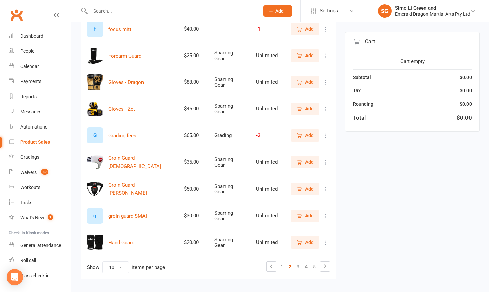
scroll to position [145, 0]
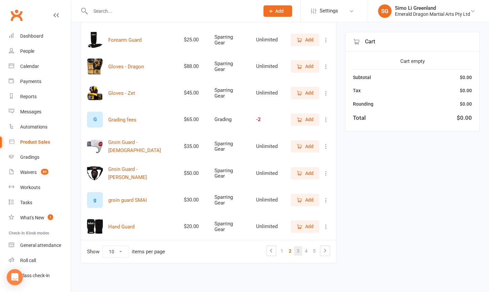
click at [299, 246] on link "3" at bounding box center [298, 250] width 8 height 9
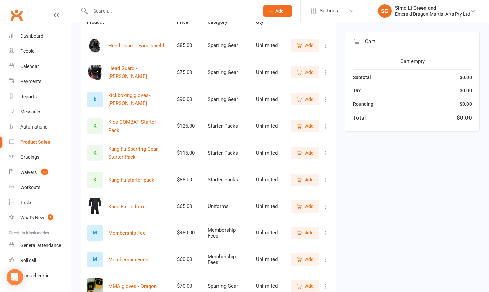
scroll to position [145, 0]
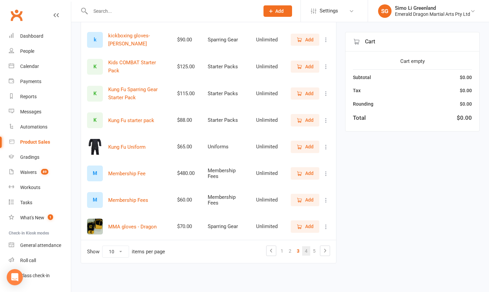
click at [306, 246] on link "4" at bounding box center [306, 250] width 8 height 9
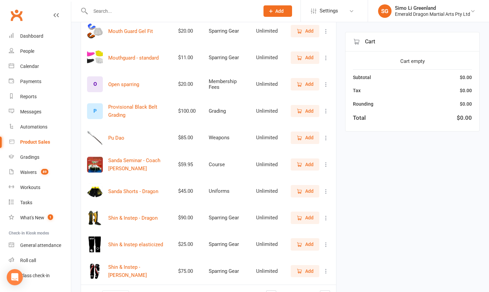
scroll to position [0, 0]
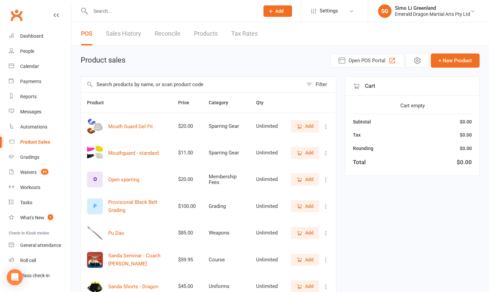
click at [117, 10] on input "text" at bounding box center [171, 10] width 166 height 9
type input "S"
type input "B"
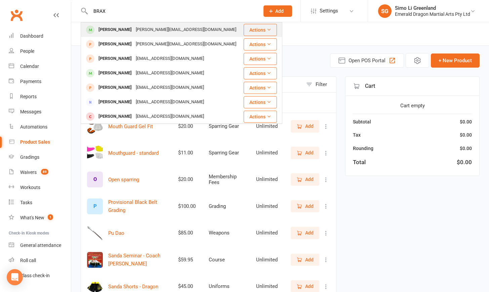
type input "BRAX"
click at [104, 26] on div "[PERSON_NAME]" at bounding box center [114, 30] width 37 height 10
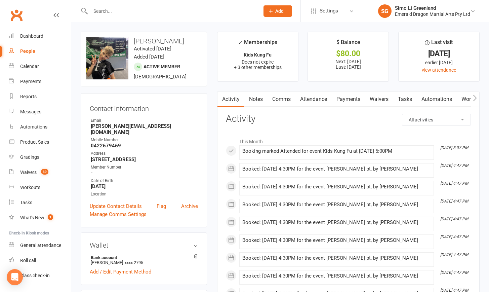
click at [351, 99] on link "Payments" at bounding box center [348, 98] width 33 height 15
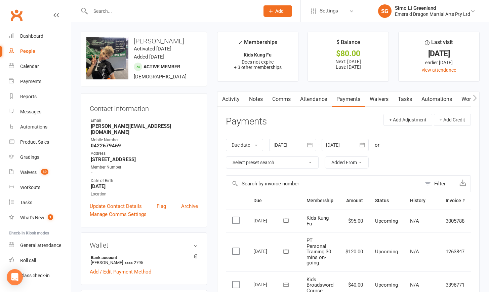
drag, startPoint x: 102, startPoint y: 13, endPoint x: 105, endPoint y: 15, distance: 4.6
click at [102, 13] on input "text" at bounding box center [171, 10] width 166 height 9
click at [30, 34] on div "Dashboard" at bounding box center [31, 35] width 23 height 5
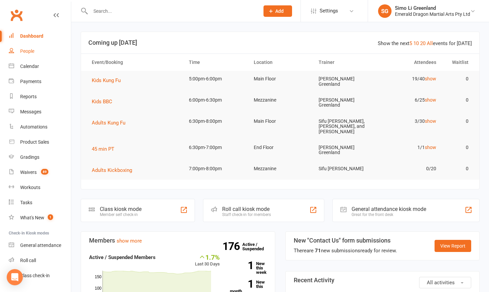
click at [33, 45] on link "People" at bounding box center [40, 51] width 62 height 15
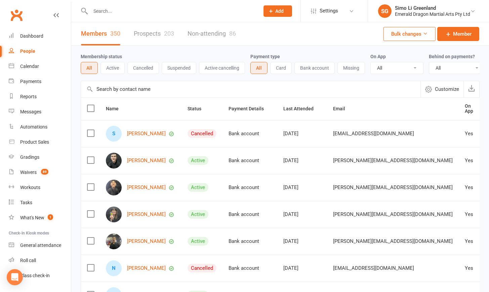
click at [111, 10] on input "text" at bounding box center [171, 10] width 166 height 9
click at [29, 172] on div "Waivers" at bounding box center [28, 171] width 16 height 5
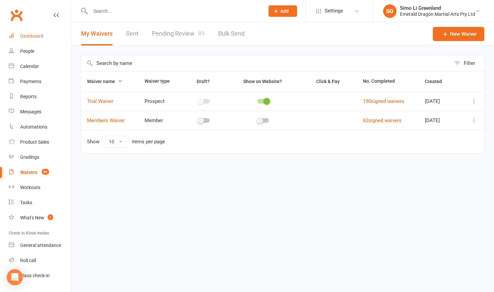
click at [32, 35] on div "Dashboard" at bounding box center [31, 35] width 23 height 5
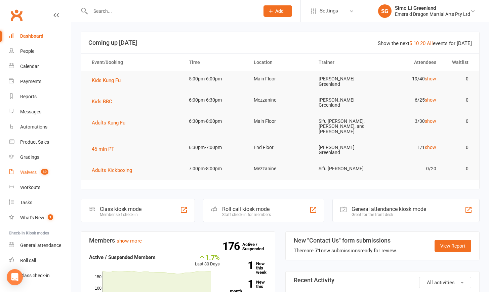
click at [31, 172] on div "Waivers" at bounding box center [28, 171] width 16 height 5
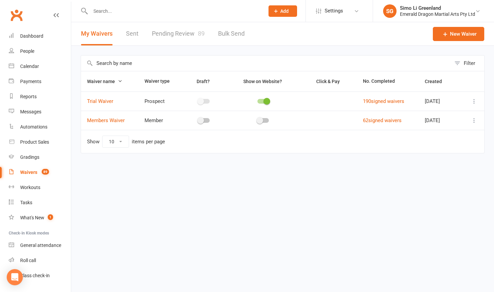
click at [173, 33] on link "Pending Review 89" at bounding box center [178, 33] width 53 height 23
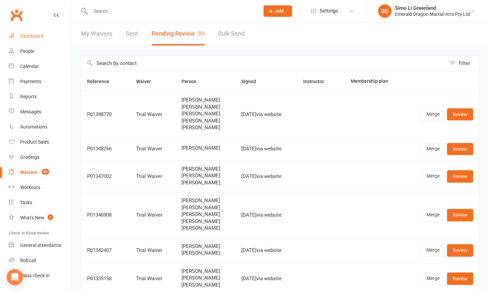
click at [19, 33] on link "Dashboard" at bounding box center [40, 36] width 62 height 15
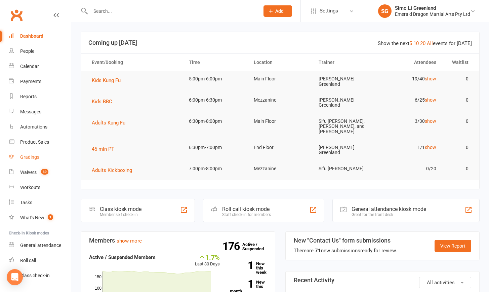
click at [33, 157] on div "Gradings" at bounding box center [29, 156] width 19 height 5
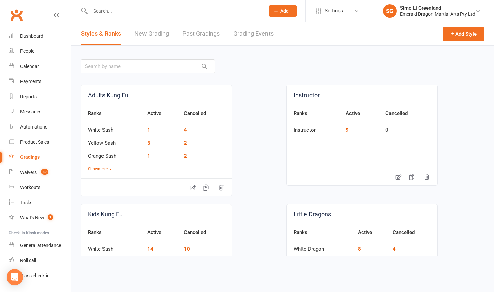
click at [245, 30] on link "Grading Events" at bounding box center [253, 33] width 40 height 23
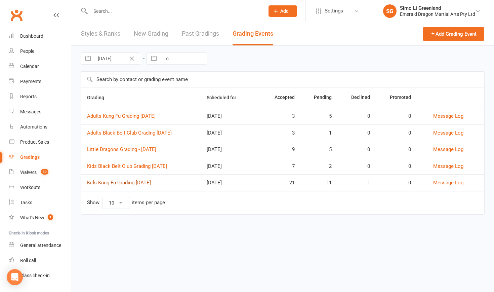
click at [131, 181] on link "Kids Kung Fu Grading [DATE]" at bounding box center [119, 182] width 64 height 6
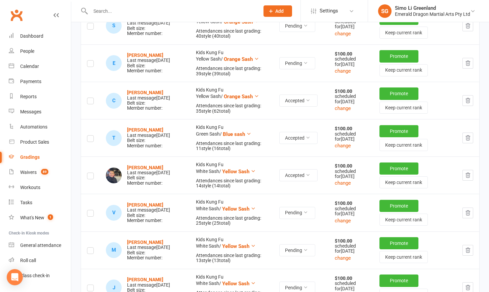
scroll to position [704, 0]
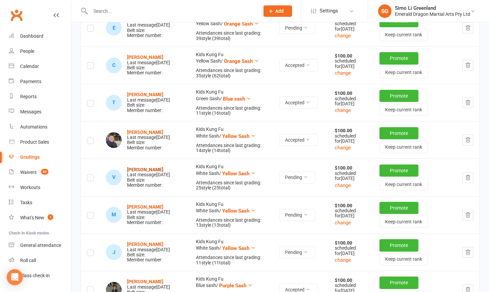
click at [147, 172] on strong "[PERSON_NAME]" at bounding box center [145, 169] width 36 height 5
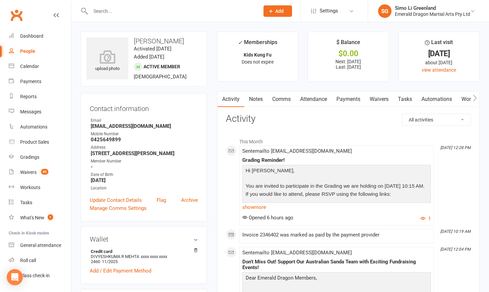
click at [352, 97] on link "Payments" at bounding box center [348, 98] width 33 height 15
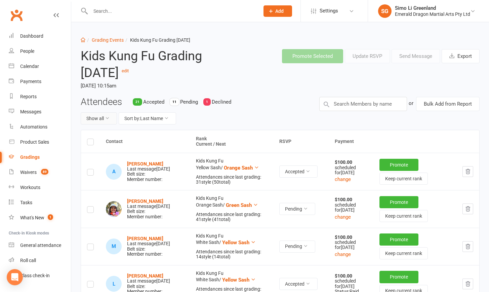
click at [100, 119] on button "Show all" at bounding box center [99, 118] width 36 height 12
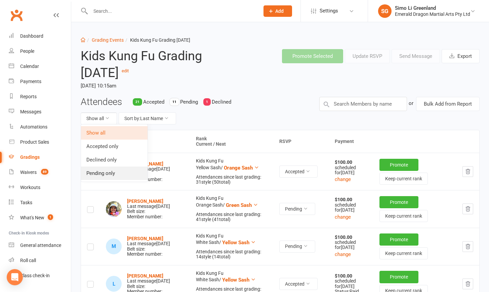
click at [103, 172] on link "Pending only" at bounding box center [114, 172] width 67 height 13
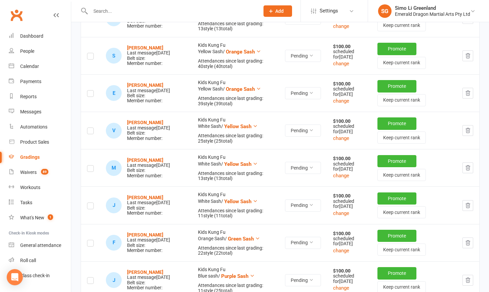
scroll to position [8, 0]
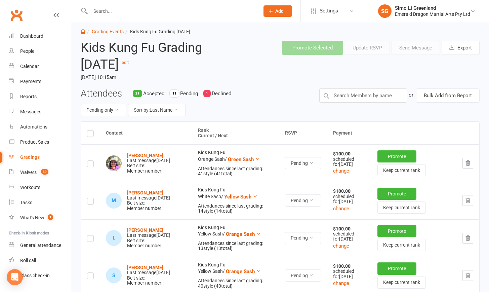
click at [96, 11] on input "text" at bounding box center [171, 10] width 166 height 9
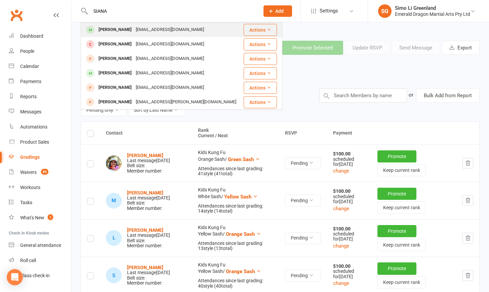
type input "SIANA"
click at [119, 30] on div "[PERSON_NAME]" at bounding box center [114, 30] width 37 height 10
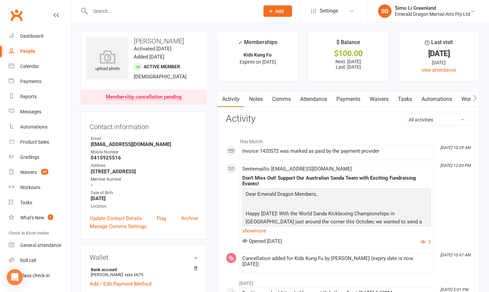
click at [354, 96] on link "Payments" at bounding box center [348, 98] width 33 height 15
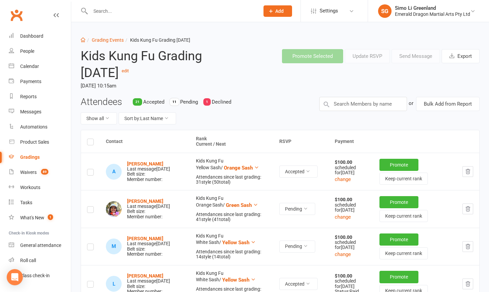
click at [176, 102] on div "11" at bounding box center [174, 101] width 9 height 7
click at [175, 101] on div "11" at bounding box center [174, 101] width 9 height 7
click at [181, 99] on span "Pending" at bounding box center [189, 102] width 18 height 6
click at [192, 102] on span "Pending" at bounding box center [189, 102] width 18 height 6
click at [105, 119] on button "Show all" at bounding box center [99, 118] width 36 height 12
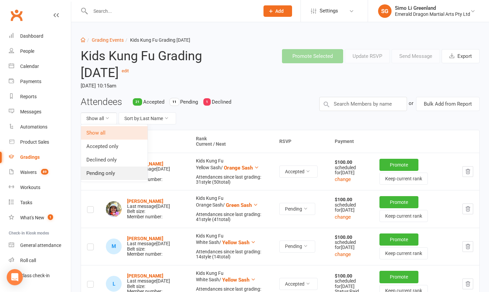
click at [102, 175] on link "Pending only" at bounding box center [114, 172] width 67 height 13
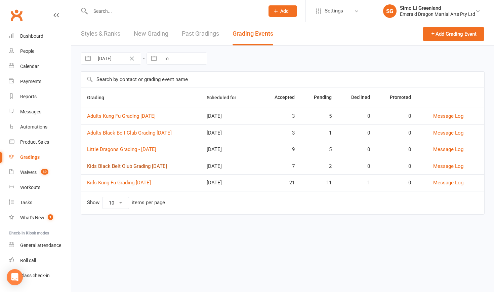
click at [139, 165] on link "Kids Black Belt Club Grading [DATE]" at bounding box center [127, 166] width 80 height 6
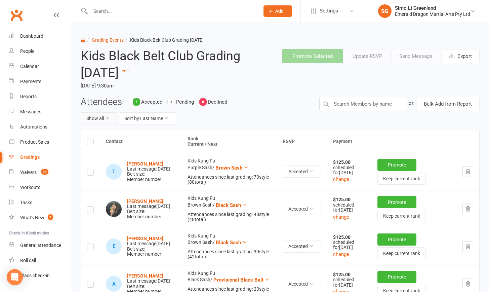
click at [105, 120] on button "Show all" at bounding box center [99, 118] width 36 height 12
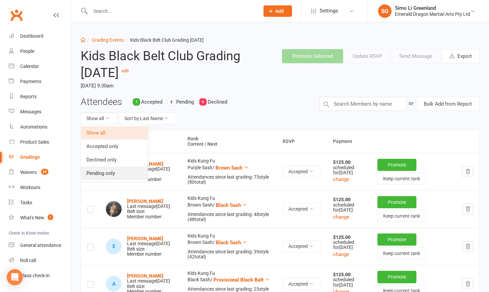
click at [109, 169] on link "Pending only" at bounding box center [114, 172] width 67 height 13
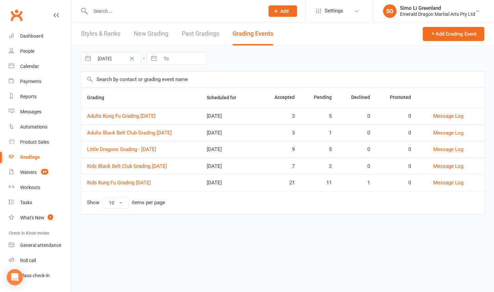
click at [147, 32] on link "New Grading" at bounding box center [151, 33] width 35 height 23
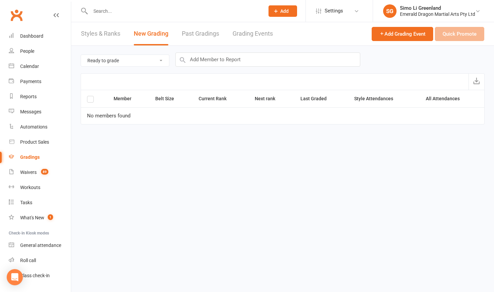
click at [95, 31] on link "Styles & Ranks" at bounding box center [100, 33] width 39 height 23
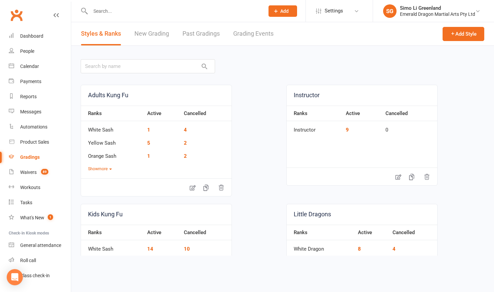
click at [244, 32] on link "Grading Events" at bounding box center [253, 33] width 40 height 23
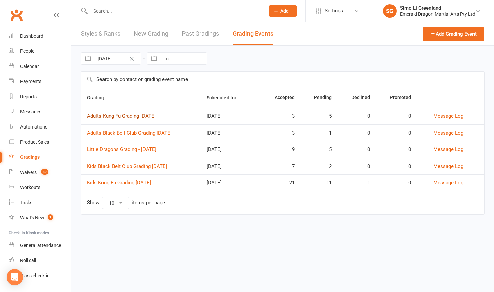
click at [141, 114] on link "Adults Kung Fu Grading [DATE]" at bounding box center [121, 116] width 69 height 6
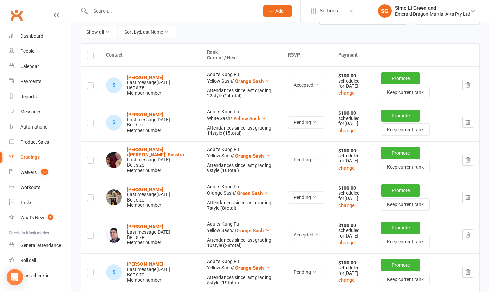
scroll to position [116, 0]
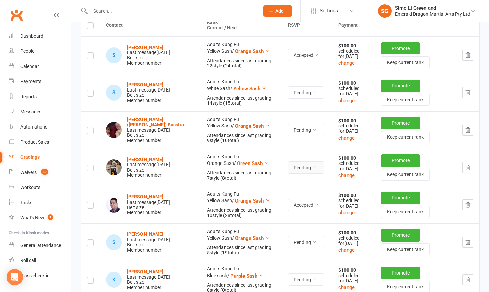
click at [314, 173] on button "Pending" at bounding box center [306, 167] width 36 height 12
click at [260, 156] on td "Adults Kung Fu Orange Sash / Green Sash Attendances since last grading: 7 style…" at bounding box center [241, 167] width 81 height 37
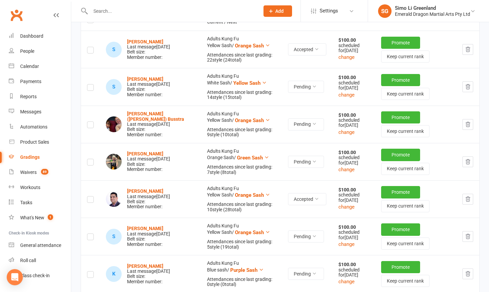
scroll to position [57, 0]
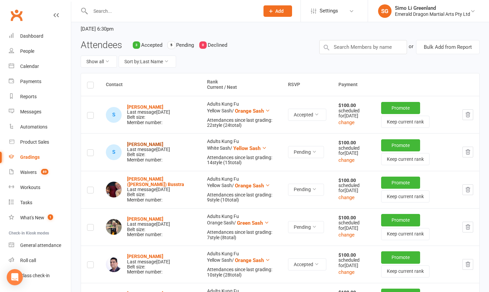
click at [145, 144] on strong "[PERSON_NAME]" at bounding box center [145, 144] width 36 height 5
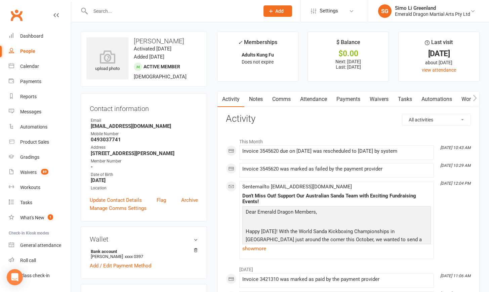
click at [97, 6] on input "text" at bounding box center [171, 10] width 166 height 9
click at [31, 37] on div "Dashboard" at bounding box center [31, 35] width 23 height 5
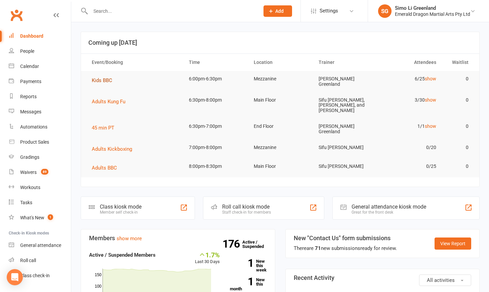
click at [103, 81] on span "Kids BBC" at bounding box center [102, 80] width 21 height 6
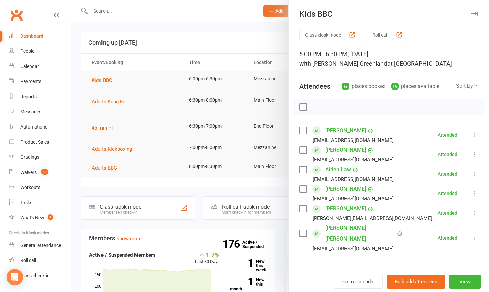
click at [323, 36] on button "Class kiosk mode" at bounding box center [330, 35] width 62 height 12
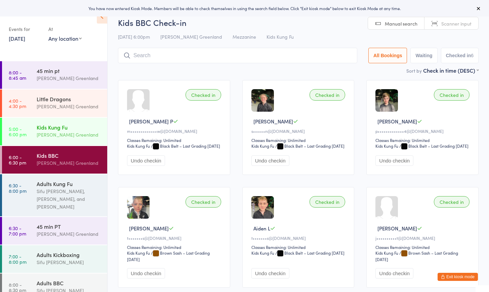
click at [20, 137] on time "5:00 - 6:00 pm" at bounding box center [18, 131] width 18 height 11
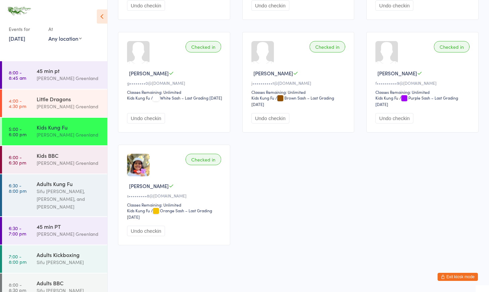
scroll to position [392, 0]
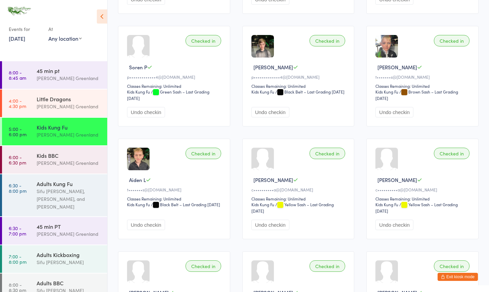
click at [464, 275] on button "Exit kiosk mode" at bounding box center [458, 277] width 40 height 8
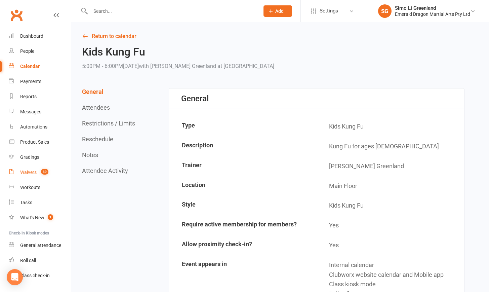
click at [27, 169] on link "Waivers 89" at bounding box center [40, 172] width 62 height 15
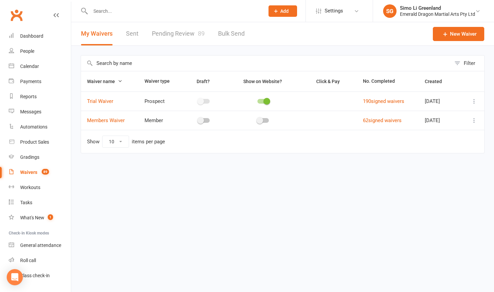
click at [33, 81] on div "Payments" at bounding box center [30, 81] width 21 height 5
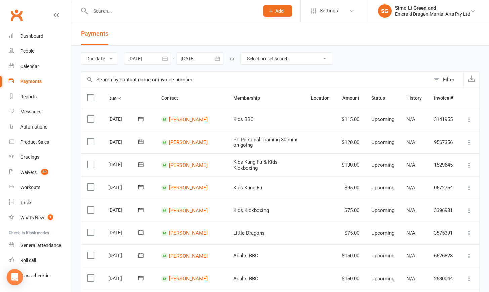
select select "0"
type input "[DATE]"
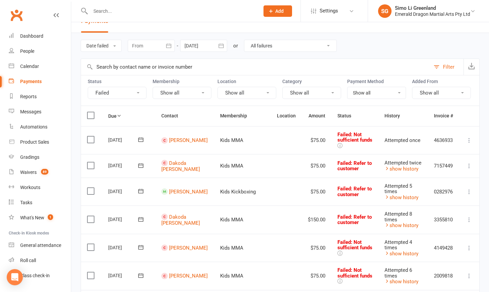
scroll to position [47, 0]
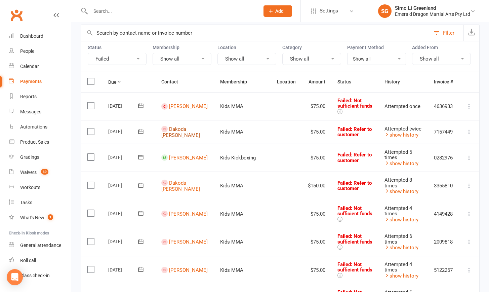
click at [185, 132] on link "Dakoda [PERSON_NAME]" at bounding box center [180, 132] width 39 height 12
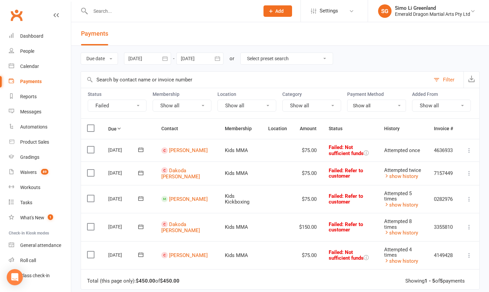
scroll to position [55, 0]
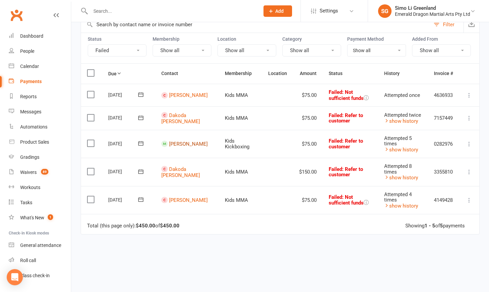
click at [179, 145] on link "[PERSON_NAME]" at bounding box center [188, 144] width 39 height 6
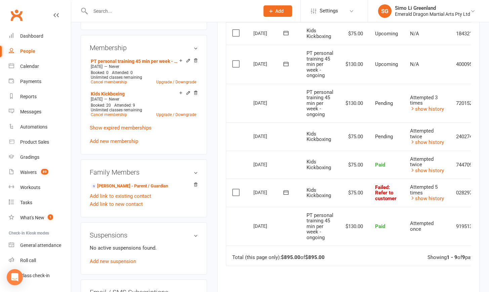
scroll to position [230, 0]
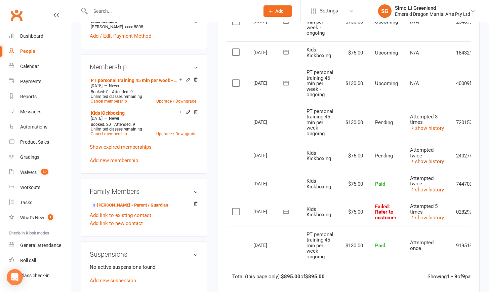
click at [426, 164] on link "show history" at bounding box center [427, 161] width 34 height 6
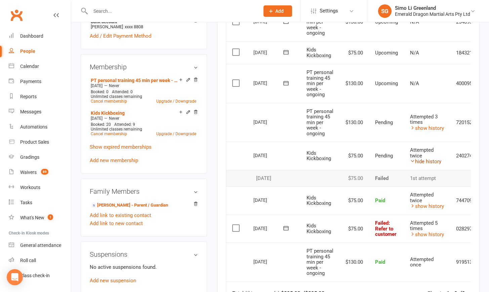
click at [424, 164] on link "hide history" at bounding box center [425, 161] width 31 height 6
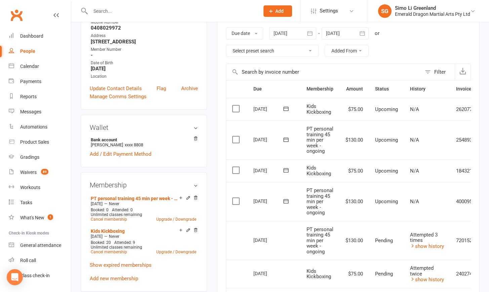
scroll to position [0, 0]
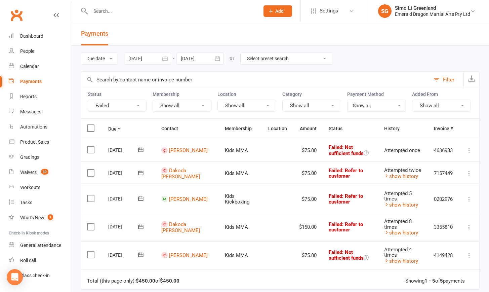
scroll to position [51, 0]
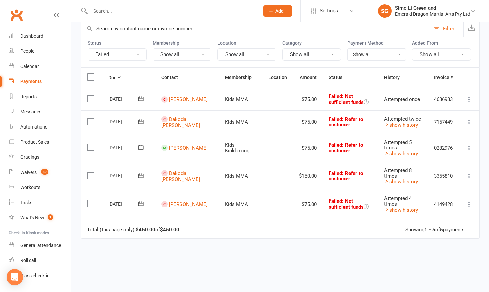
click at [469, 150] on icon at bounding box center [469, 148] width 7 height 7
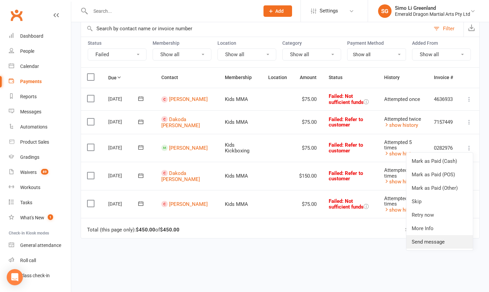
click at [437, 247] on link "Send message" at bounding box center [439, 241] width 67 height 13
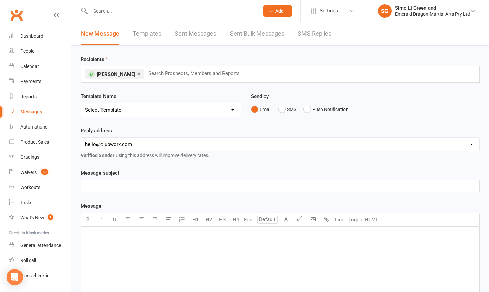
select select "1"
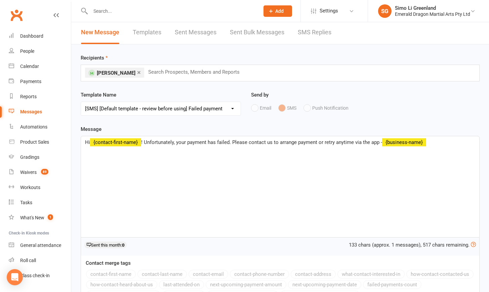
scroll to position [115, 0]
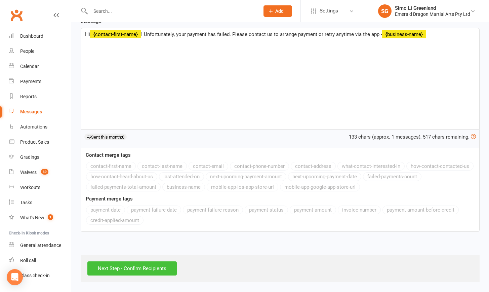
click at [120, 261] on input "Next Step - Confirm Recipients" at bounding box center [131, 268] width 89 height 14
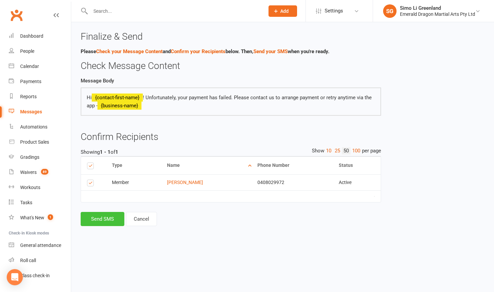
click at [86, 217] on button "Send SMS" at bounding box center [103, 219] width 44 height 14
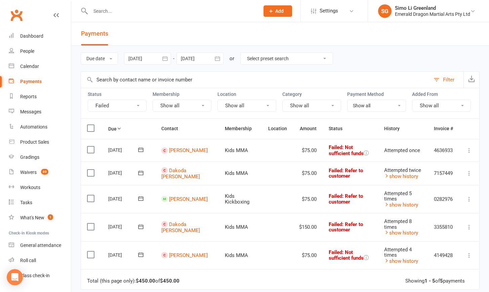
select select "0"
type input "11 Sep 2025"
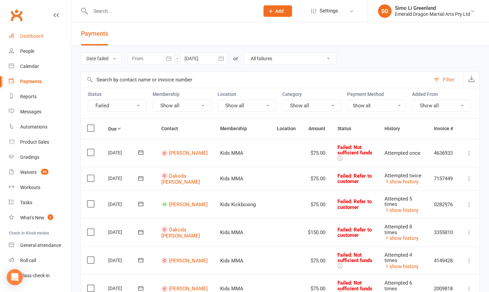
click at [31, 33] on link "Dashboard" at bounding box center [40, 36] width 62 height 15
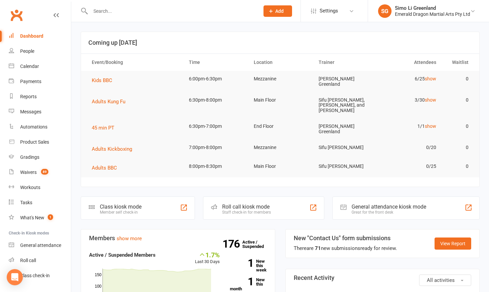
click at [108, 15] on input "text" at bounding box center [171, 10] width 166 height 9
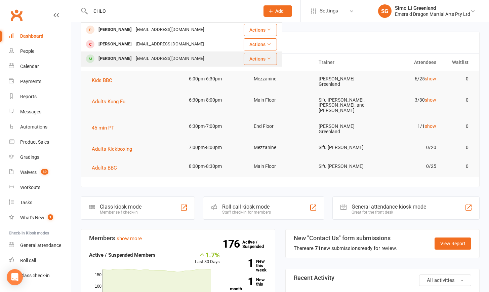
type input "CHLO"
click at [111, 59] on div "Chloe Allen" at bounding box center [114, 59] width 37 height 10
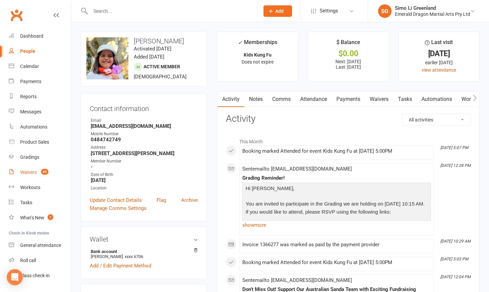
click at [28, 173] on div "Waivers" at bounding box center [28, 171] width 16 height 5
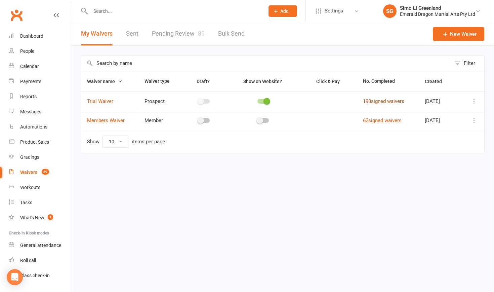
click at [393, 103] on link "190 signed waivers" at bounding box center [383, 101] width 41 height 6
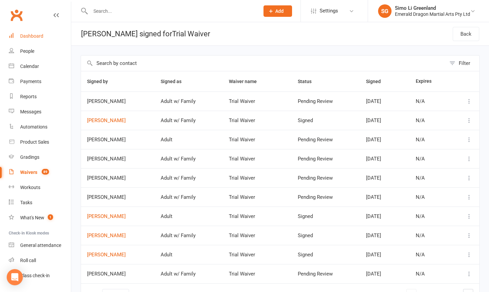
click at [22, 37] on div "Dashboard" at bounding box center [31, 35] width 23 height 5
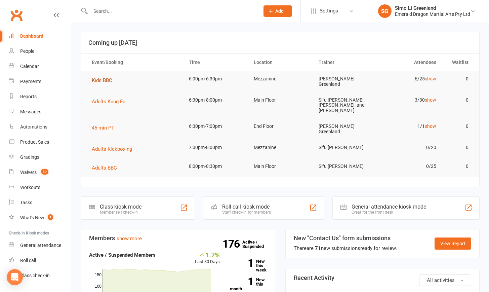
click at [106, 82] on span "Kids BBC" at bounding box center [102, 80] width 21 height 6
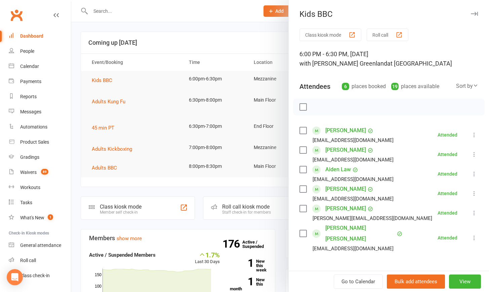
click at [318, 30] on button "Class kiosk mode" at bounding box center [330, 35] width 62 height 12
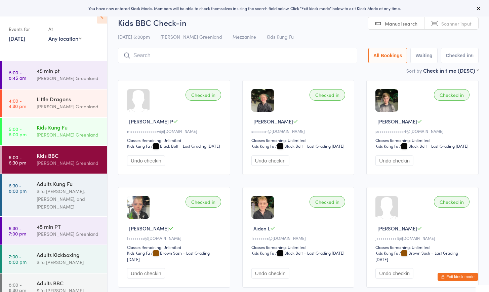
click at [62, 127] on div "Kids Kung Fu" at bounding box center [69, 126] width 65 height 7
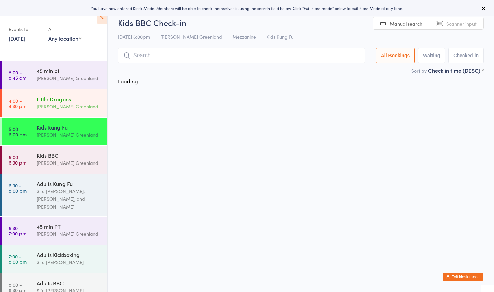
click at [61, 104] on div "[PERSON_NAME] Greenland" at bounding box center [69, 107] width 65 height 8
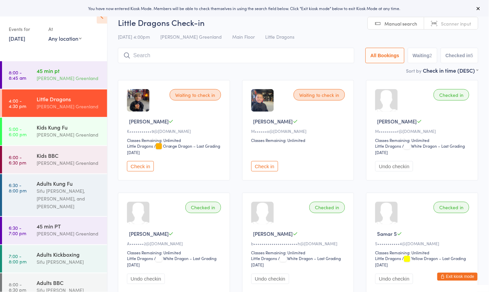
click at [71, 76] on div "[PERSON_NAME] Greenland" at bounding box center [69, 78] width 65 height 8
